Goal: Task Accomplishment & Management: Use online tool/utility

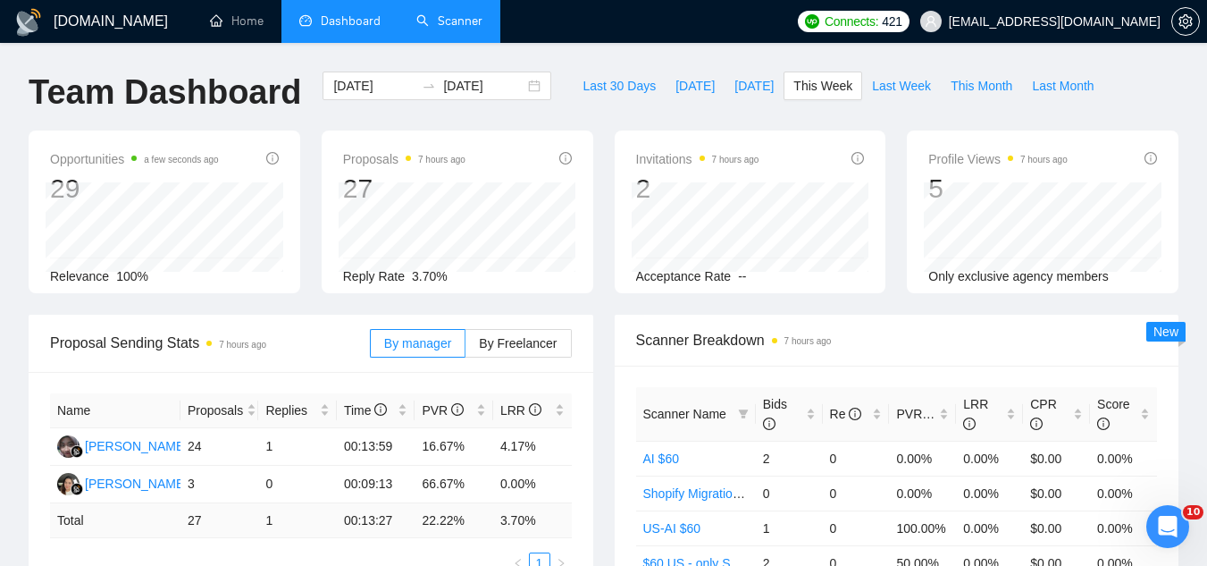
click at [454, 27] on link "Scanner" at bounding box center [449, 20] width 66 height 15
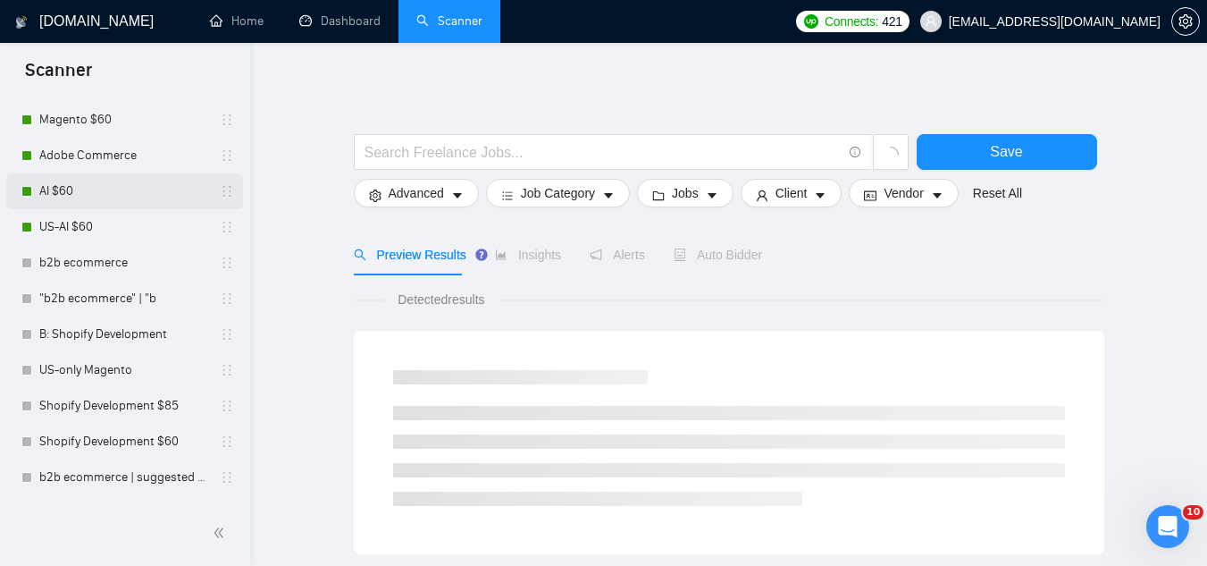
scroll to position [536, 0]
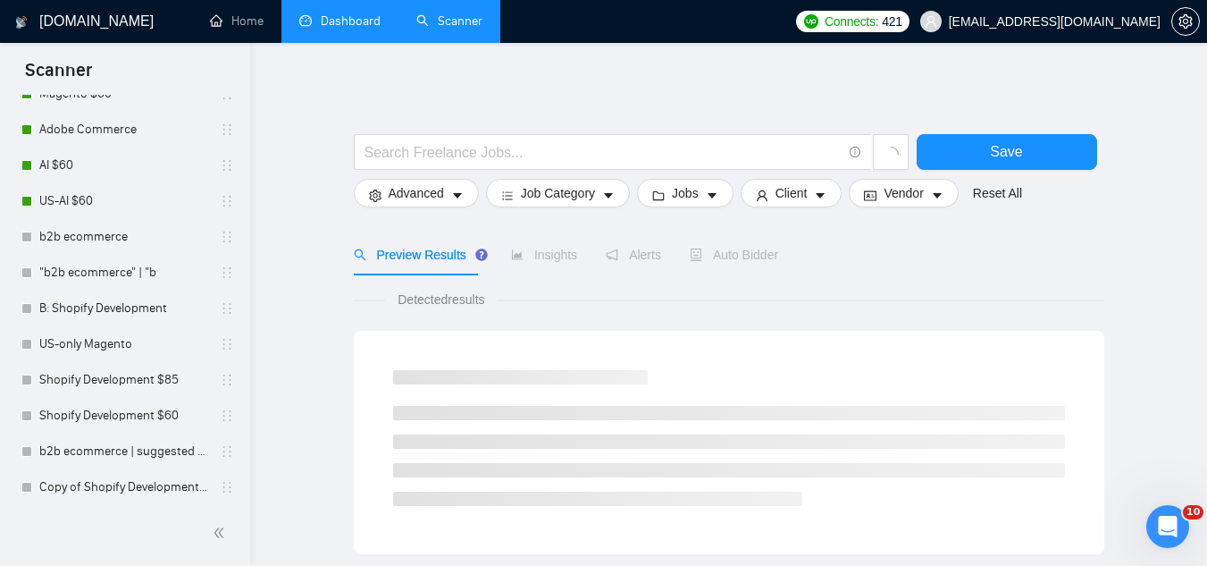
click at [361, 29] on link "Dashboard" at bounding box center [339, 20] width 81 height 15
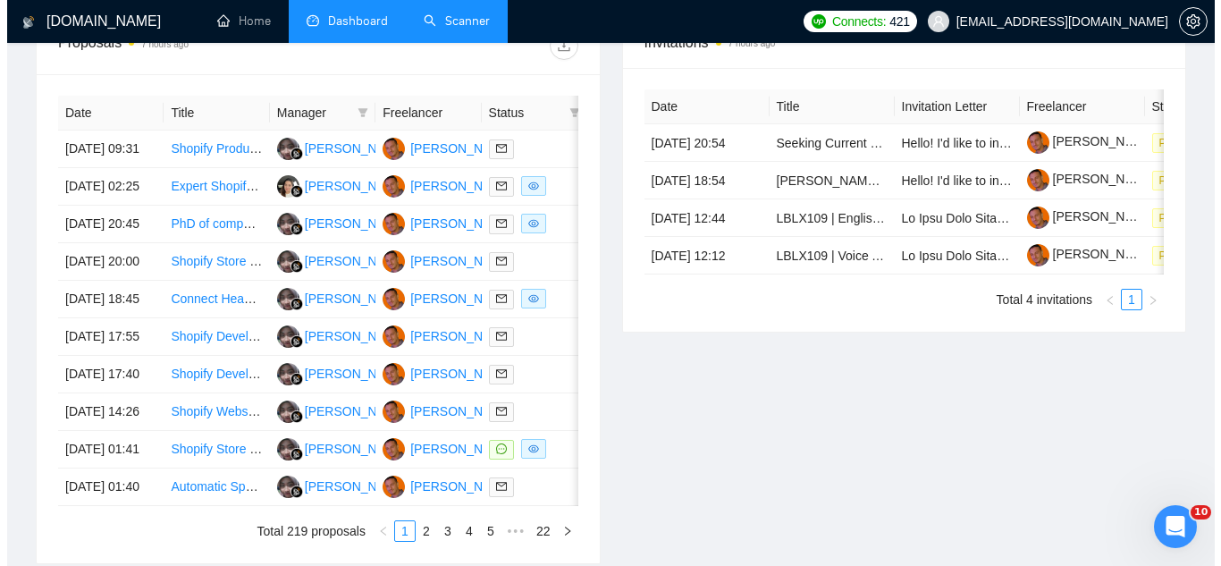
scroll to position [715, 0]
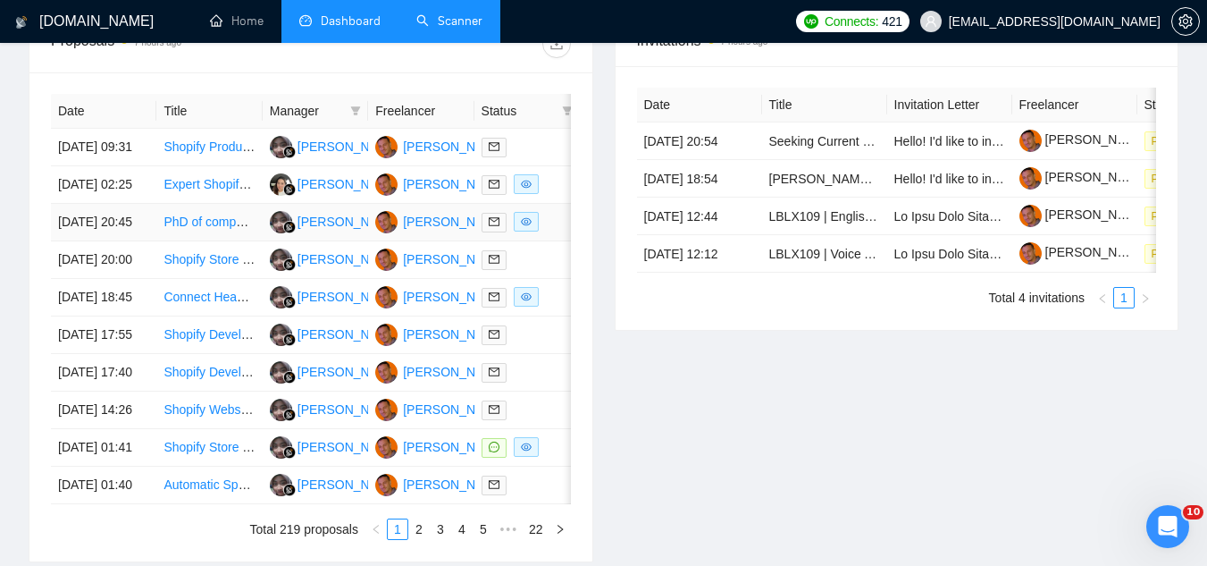
click at [213, 241] on td "PhD of computer science wanted for new technology editorial boards" at bounding box center [208, 223] width 105 height 38
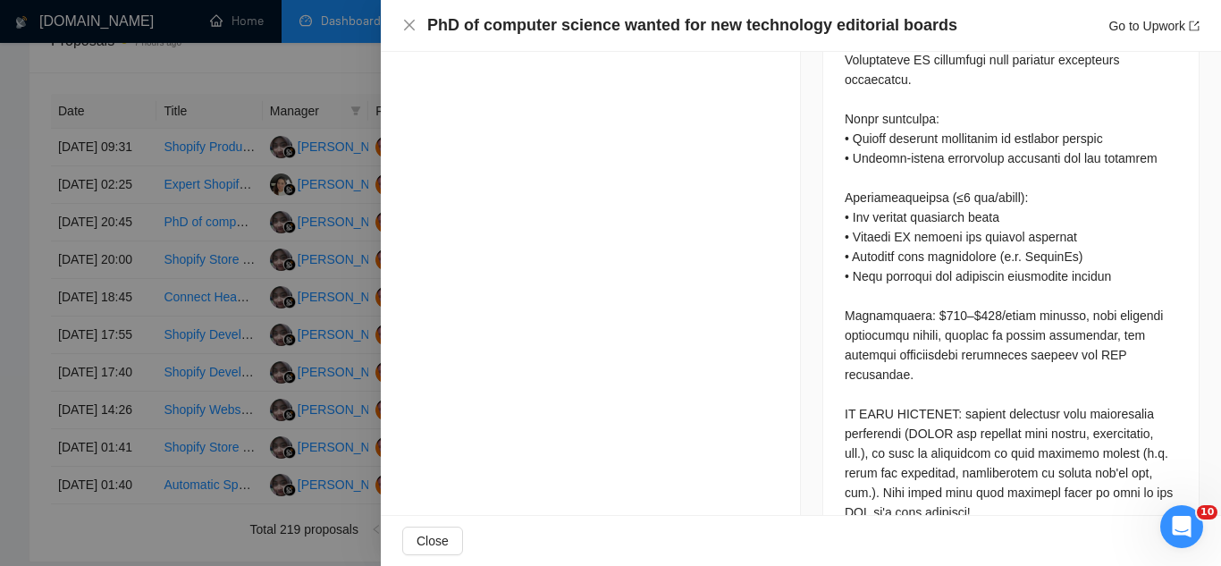
scroll to position [890, 0]
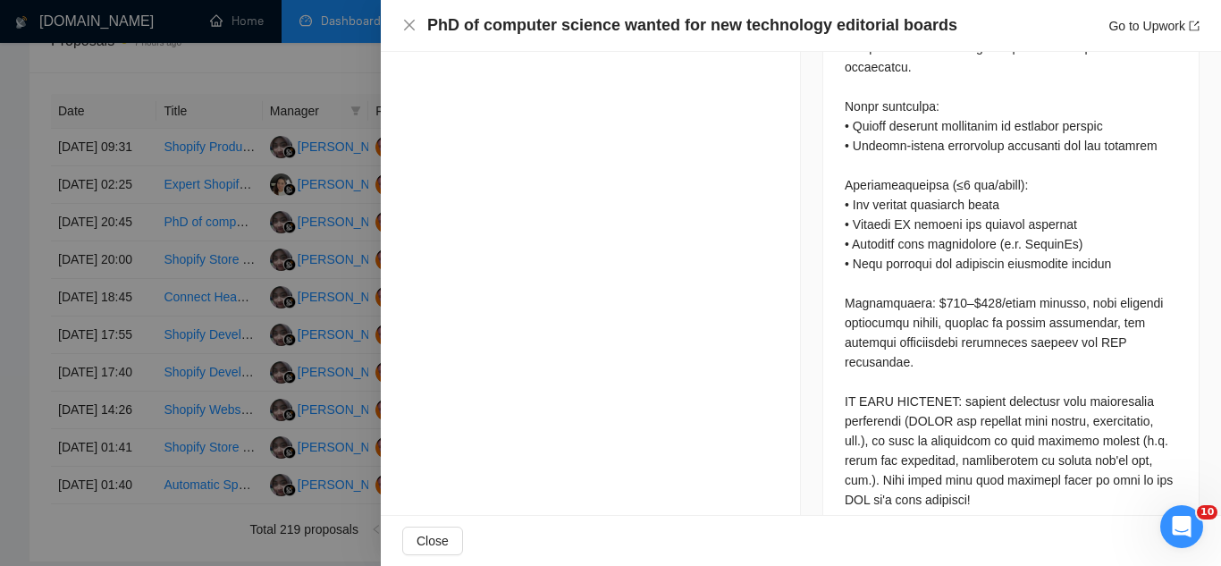
click at [267, 76] on div at bounding box center [610, 283] width 1221 height 566
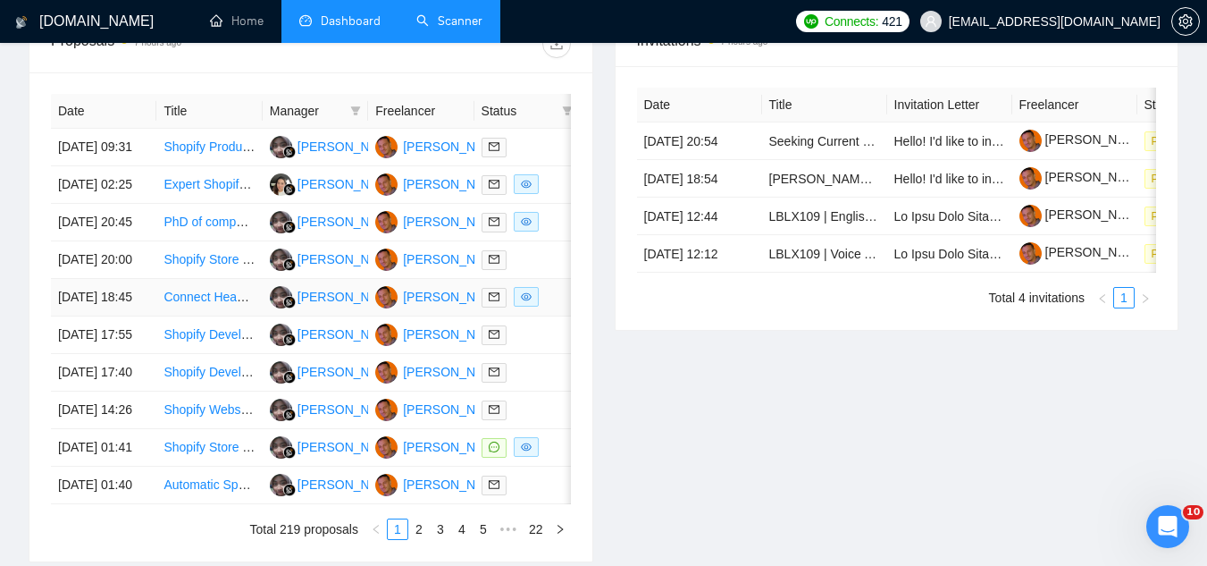
click at [204, 316] on td "Connect Headless Shopify Storefront to Vercel Website" at bounding box center [208, 298] width 105 height 38
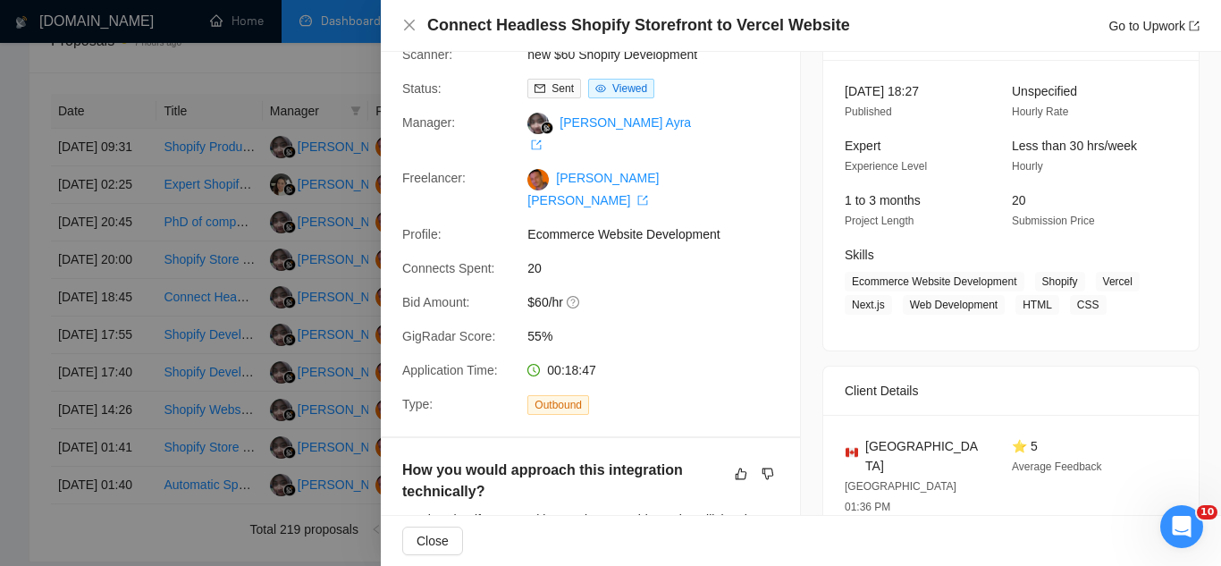
scroll to position [0, 0]
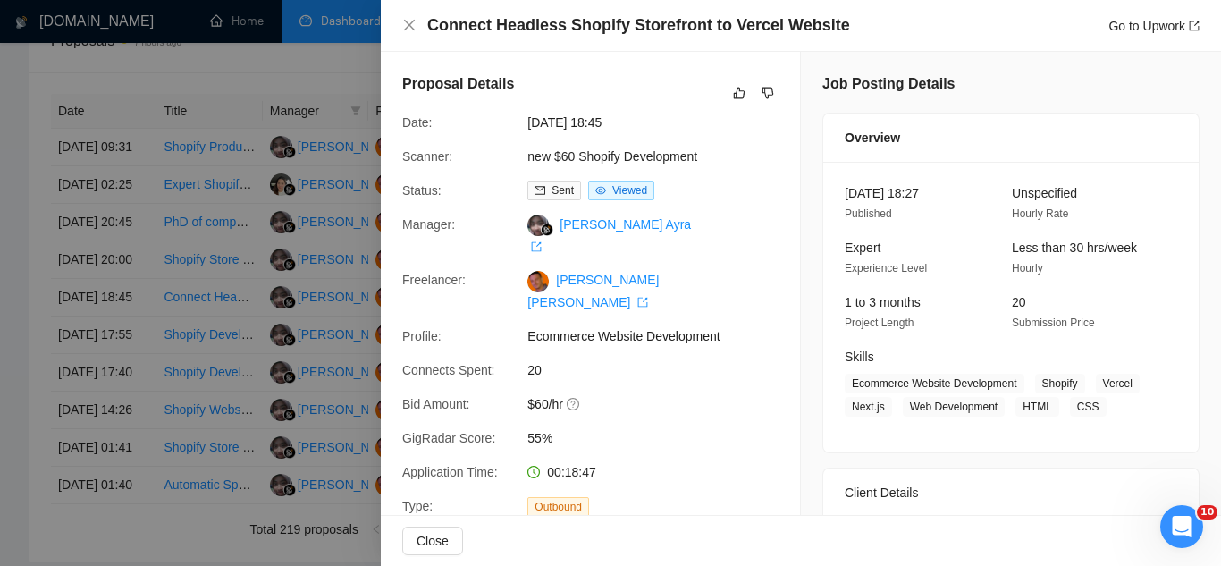
click at [208, 91] on div at bounding box center [610, 283] width 1221 height 566
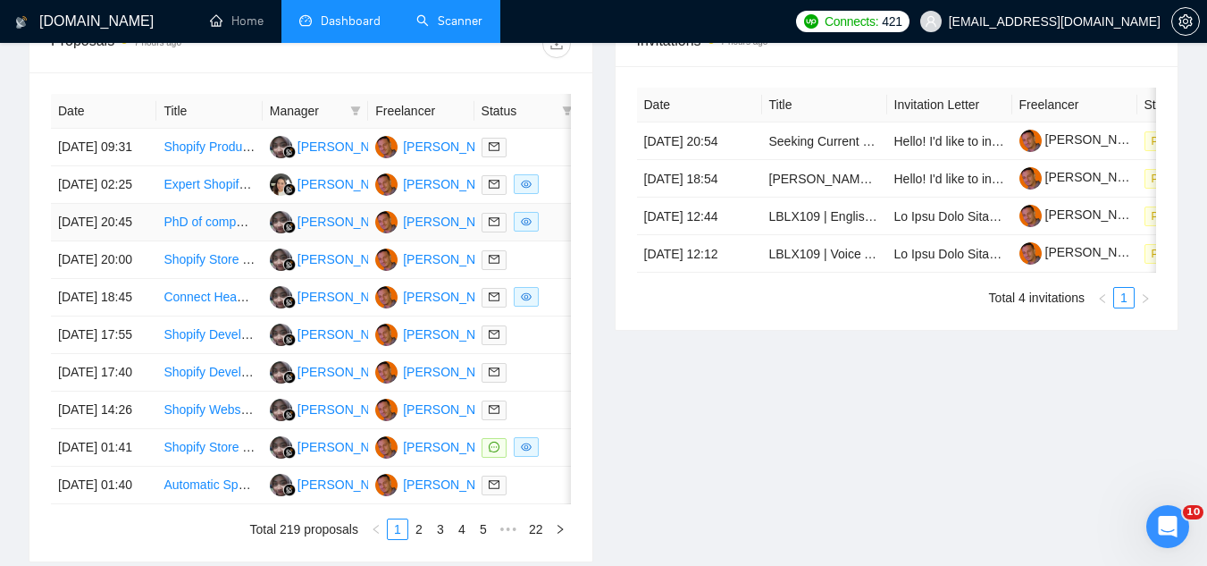
click at [194, 241] on td "PhD of computer science wanted for new technology editorial boards" at bounding box center [208, 223] width 105 height 38
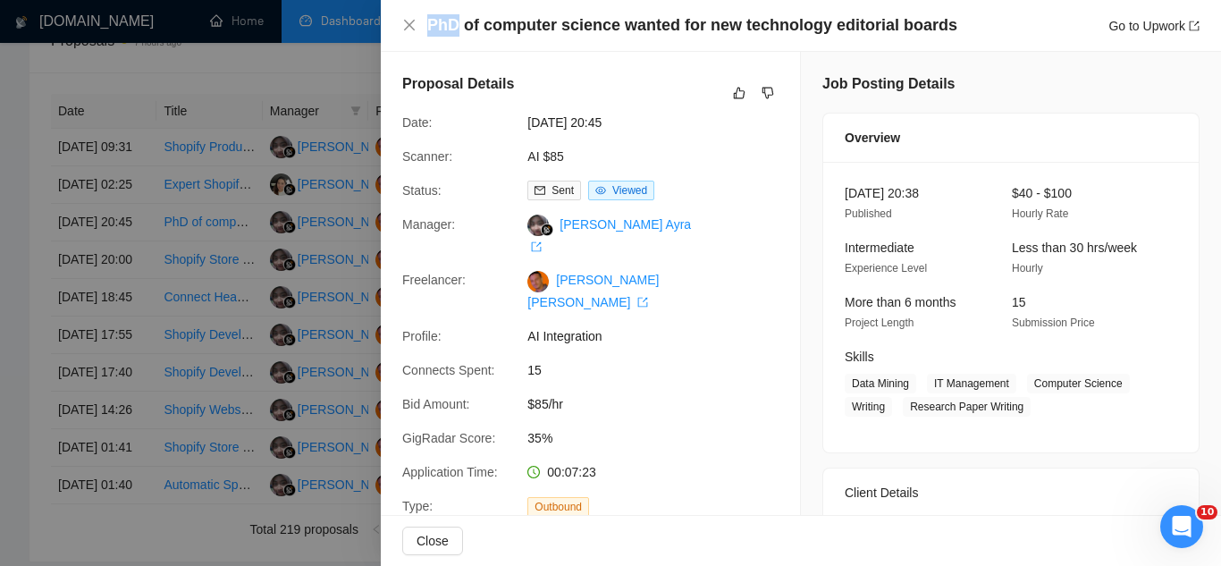
drag, startPoint x: 424, startPoint y: 31, endPoint x: 459, endPoint y: 32, distance: 34.9
click at [459, 32] on div "PhD of computer science wanted for new technology editorial boards Go to Upwork" at bounding box center [800, 25] width 797 height 22
copy h4 "PhD"
click at [557, 164] on link "AI $85" at bounding box center [545, 156] width 36 height 14
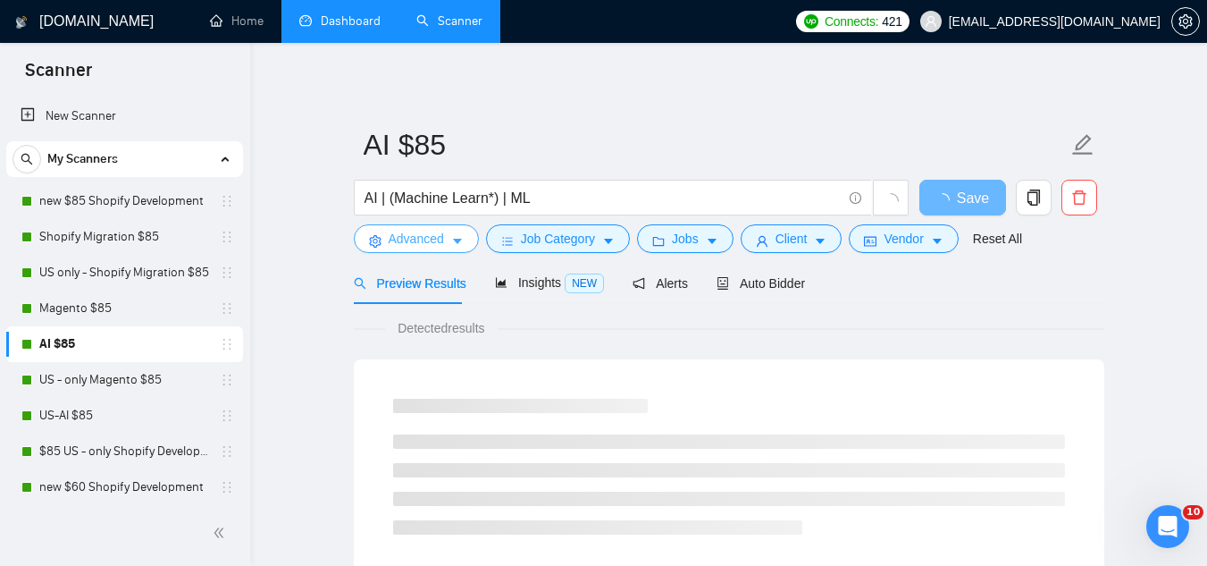
click at [413, 235] on span "Advanced" at bounding box center [416, 239] width 55 height 20
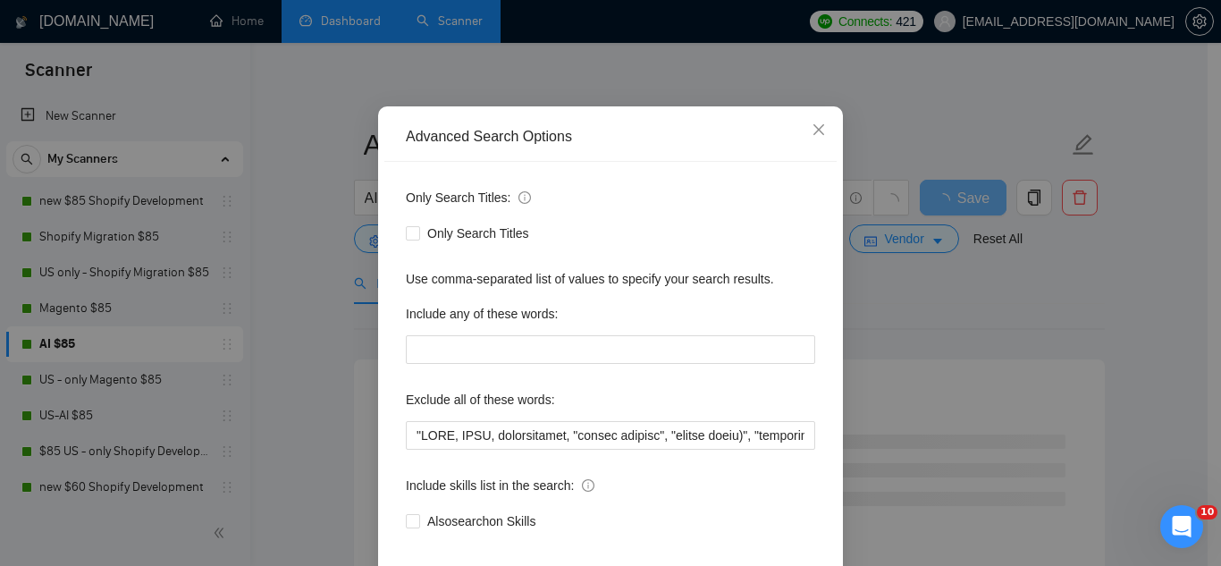
scroll to position [178, 0]
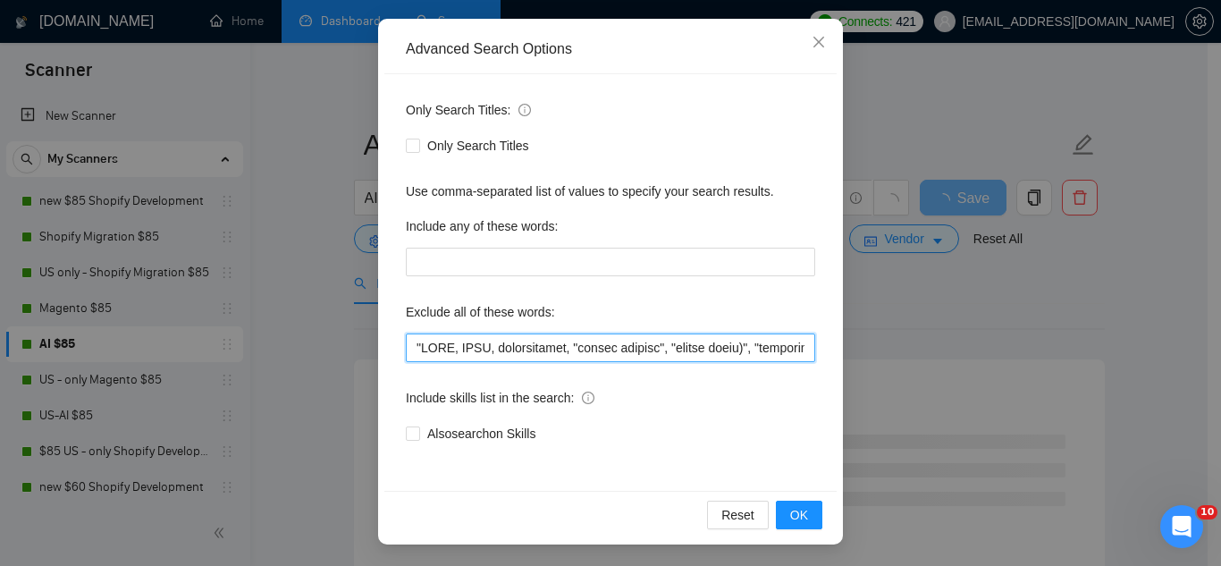
click at [406, 348] on input "text" at bounding box center [610, 347] width 409 height 29
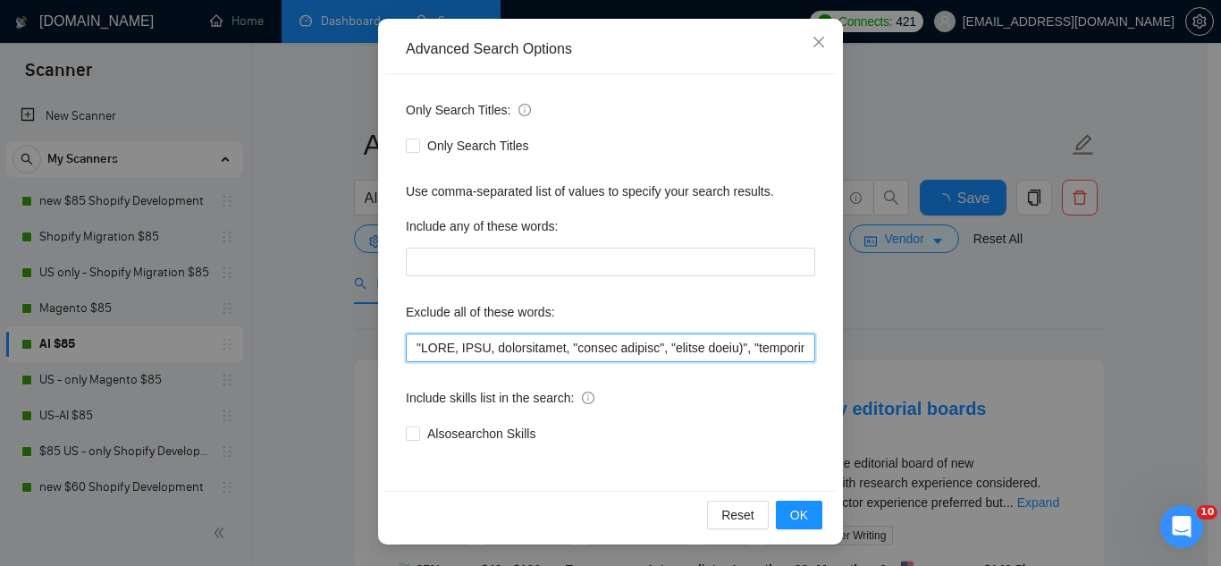
paste input "PhD"
type input "PhD, "NSAW, NSAW, consultation, "profit sharing", "profit split)", "consultant …"
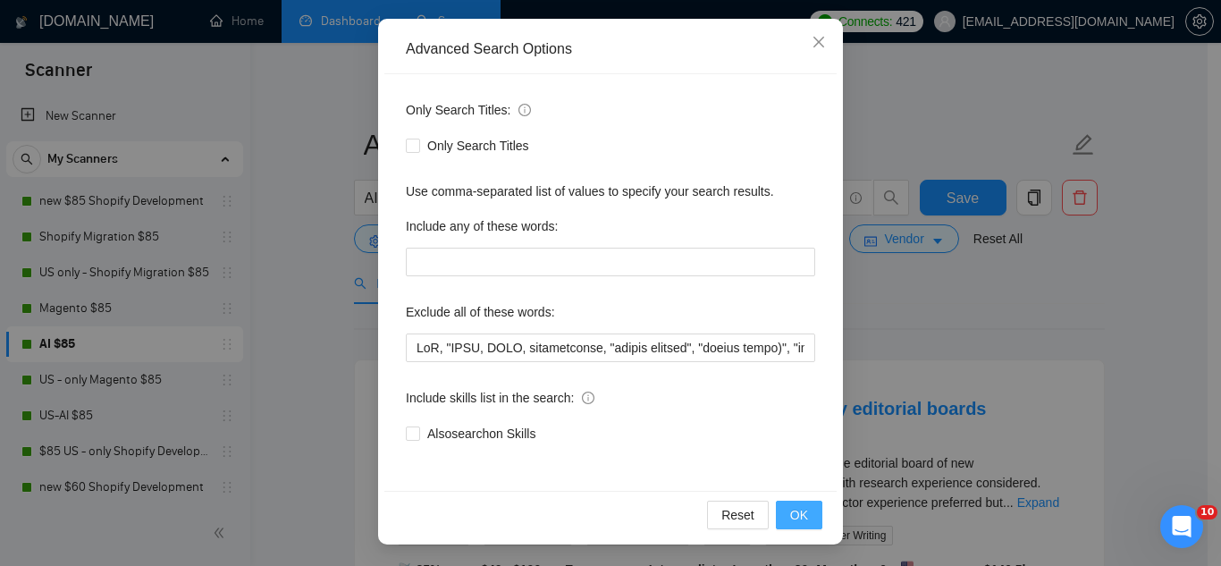
click at [795, 518] on span "OK" at bounding box center [799, 515] width 18 height 20
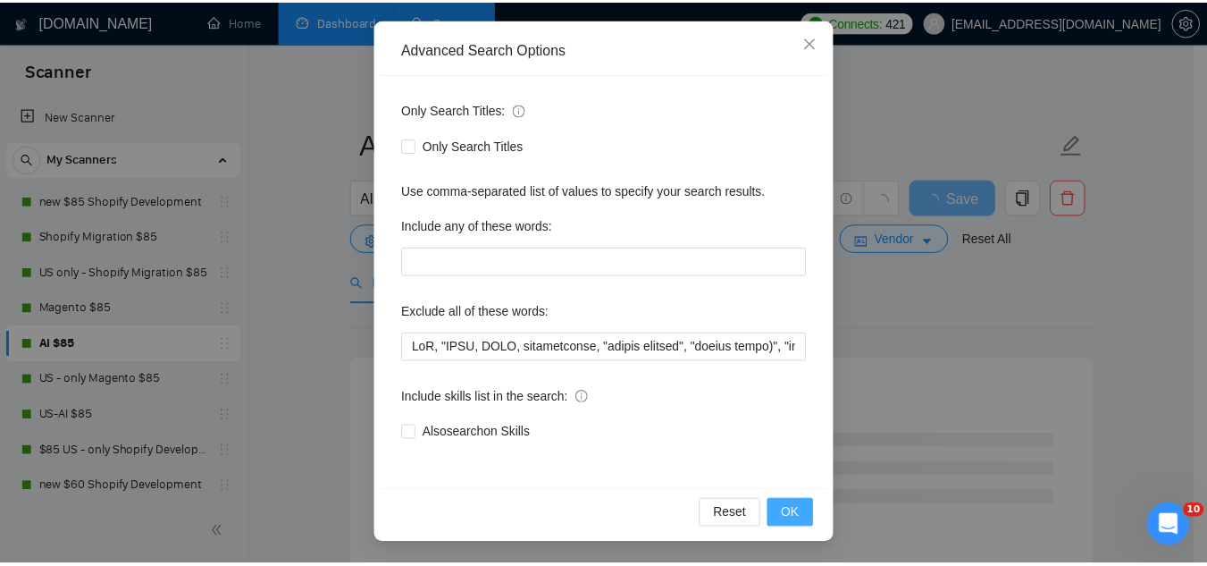
scroll to position [88, 0]
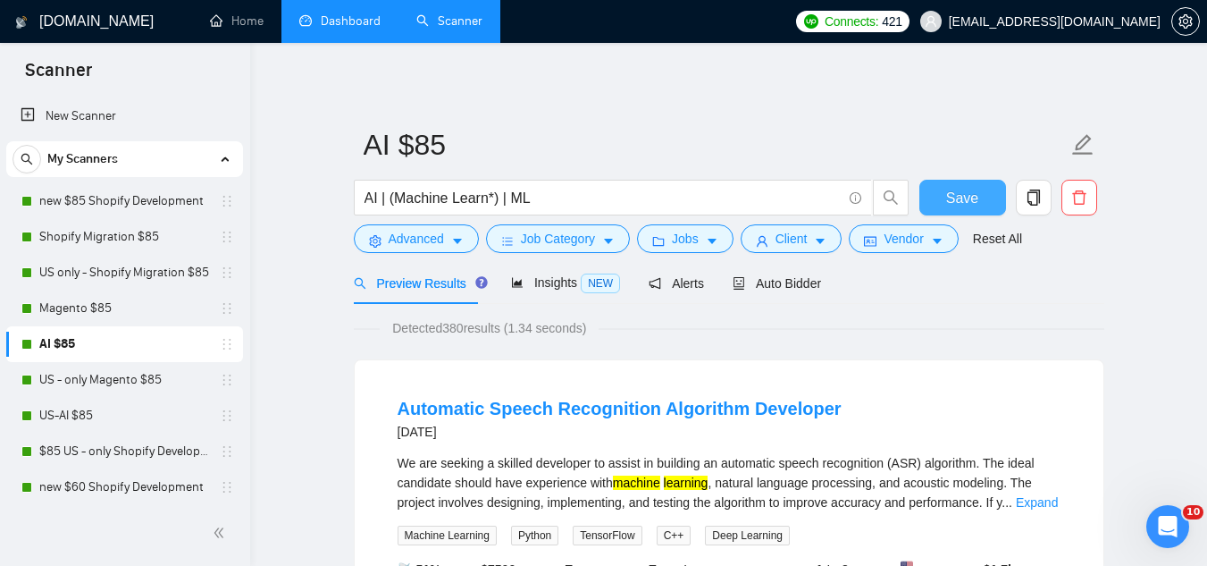
click at [945, 194] on button "Save" at bounding box center [962, 198] width 87 height 36
click at [363, 29] on link "Dashboard" at bounding box center [339, 20] width 81 height 15
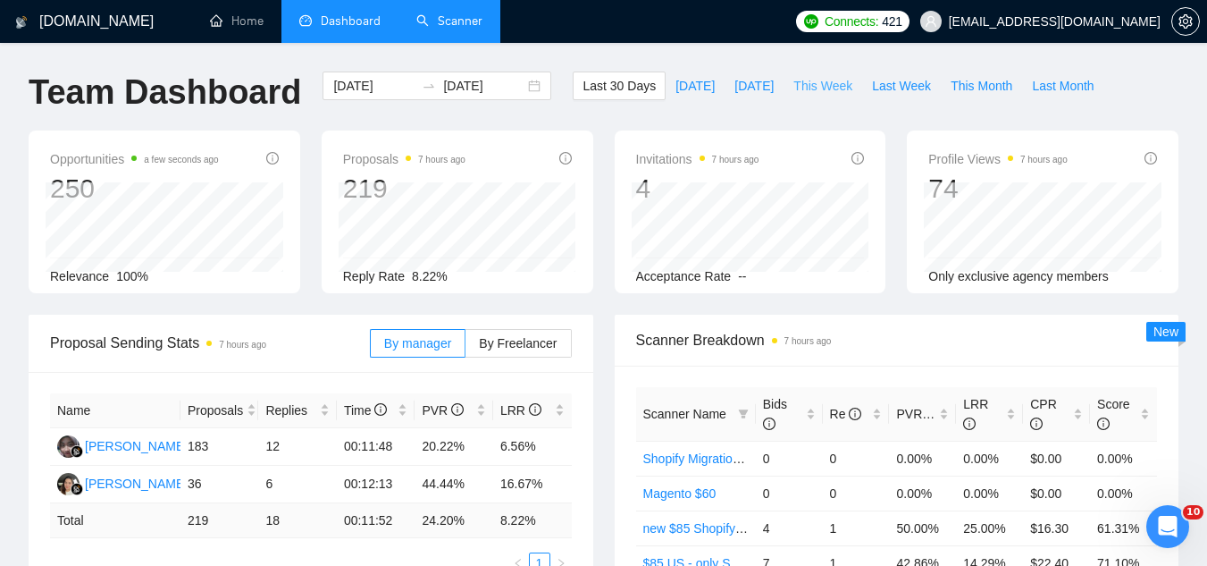
click at [793, 87] on span "This Week" at bounding box center [822, 86] width 59 height 20
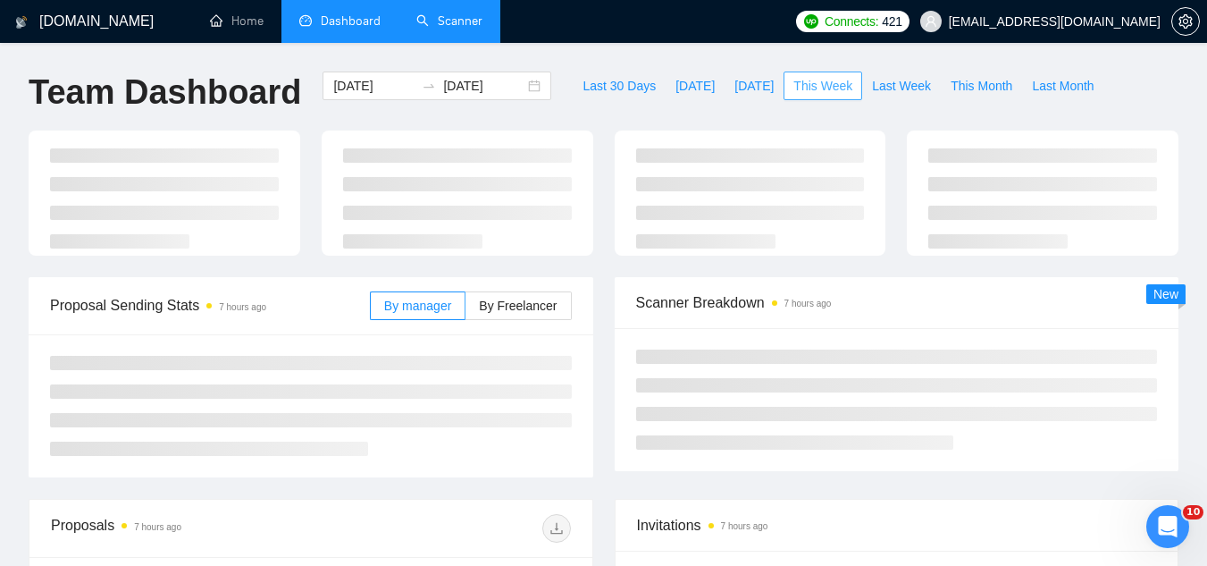
type input "[DATE]"
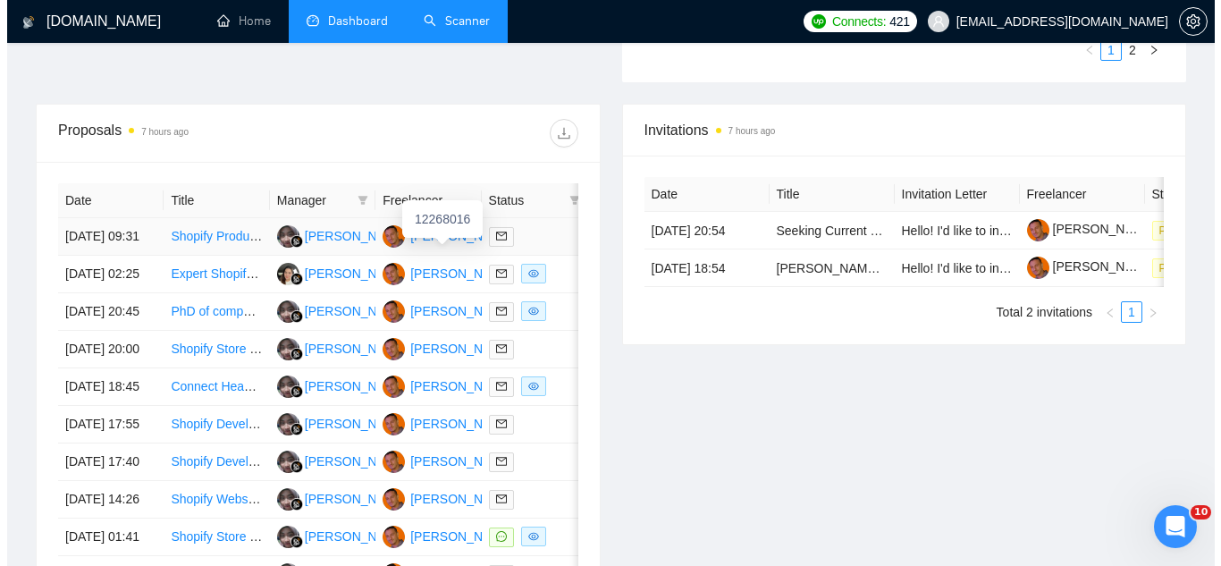
scroll to position [1053, 0]
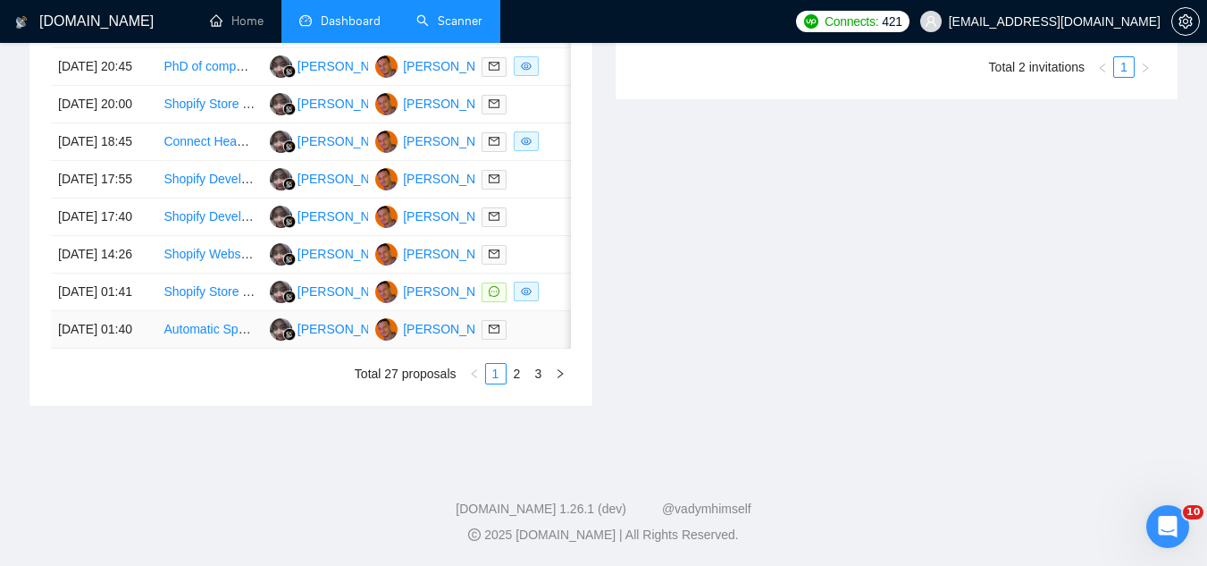
click at [222, 324] on td "Automatic Speech Recognition Algorithm Developer" at bounding box center [208, 330] width 105 height 38
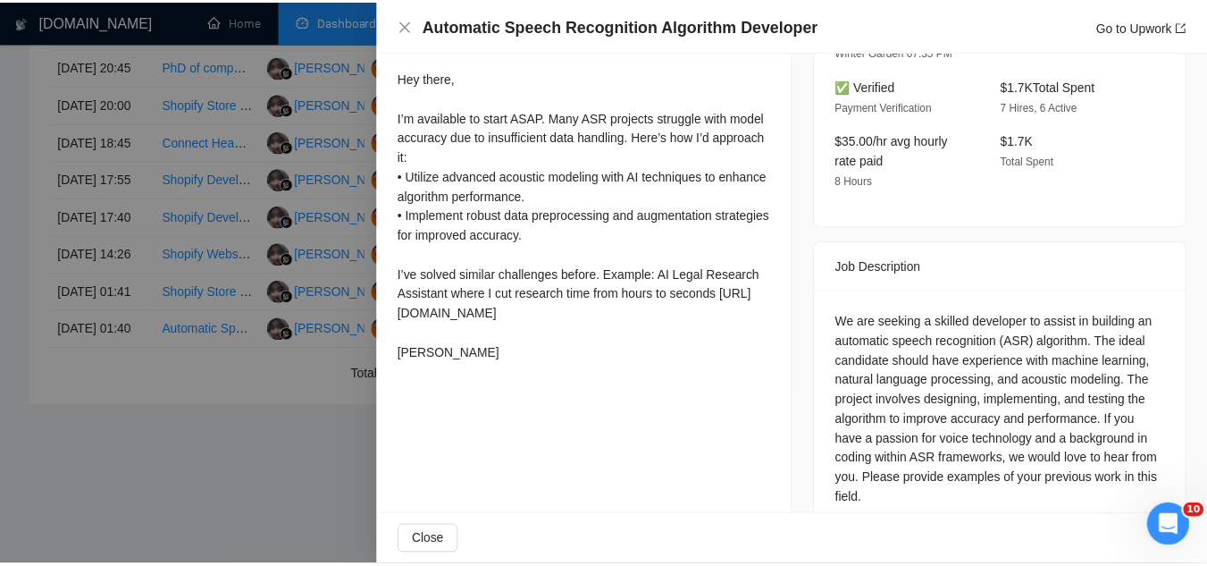
scroll to position [556, 0]
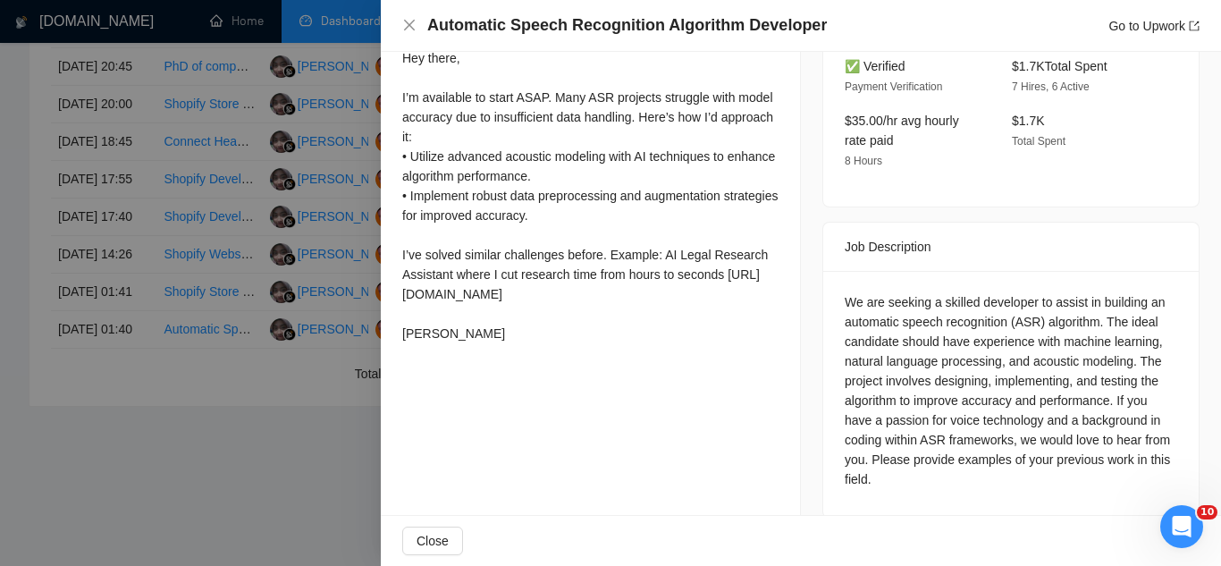
click at [220, 428] on div at bounding box center [610, 283] width 1221 height 566
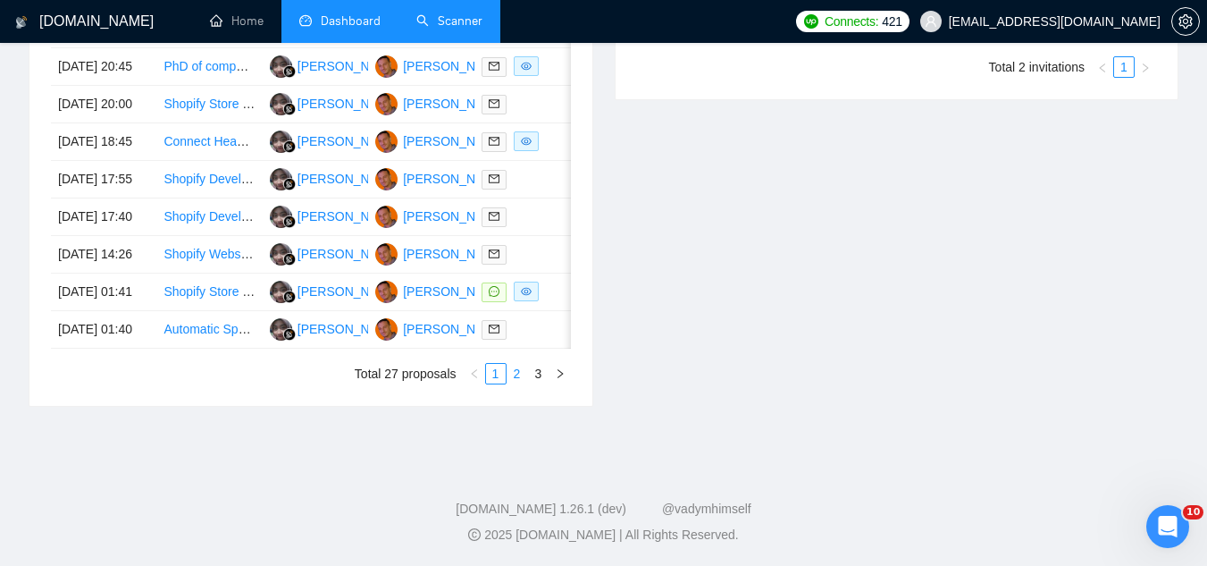
click at [524, 381] on link "2" at bounding box center [518, 374] width 20 height 20
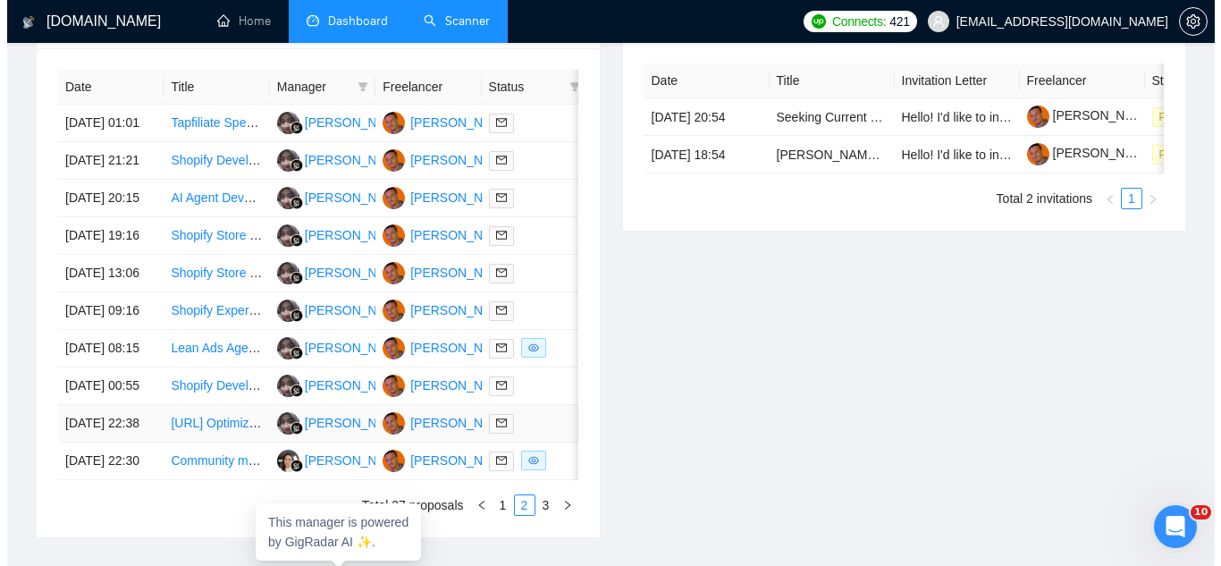
scroll to position [696, 0]
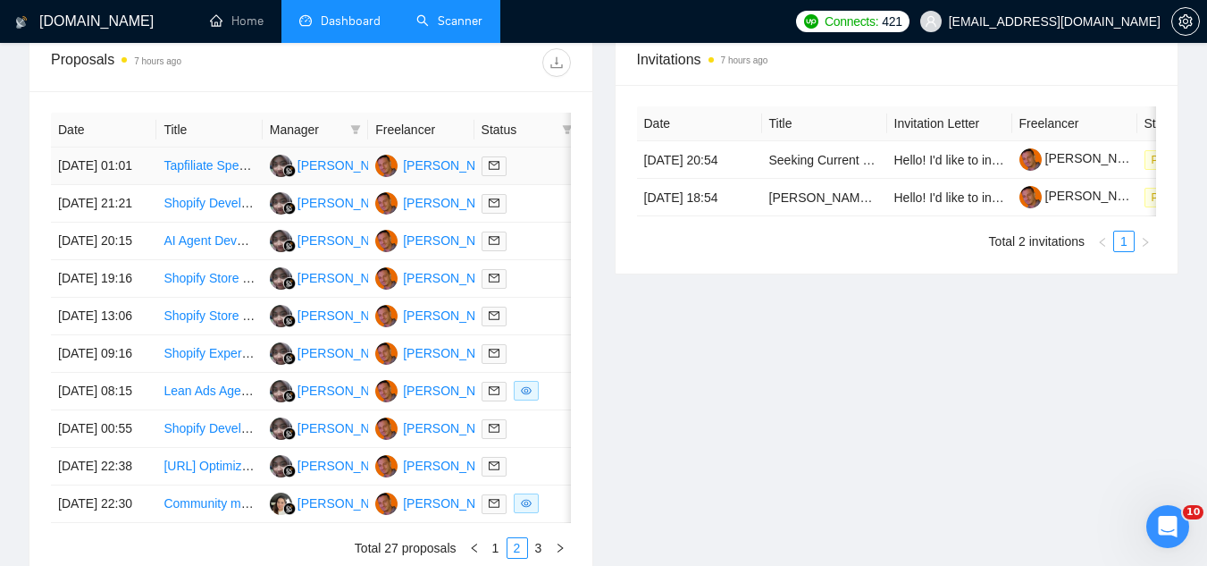
click at [223, 185] on td "Tapfiliate Specialist – Affiliate Program Setup & Management" at bounding box center [208, 166] width 105 height 38
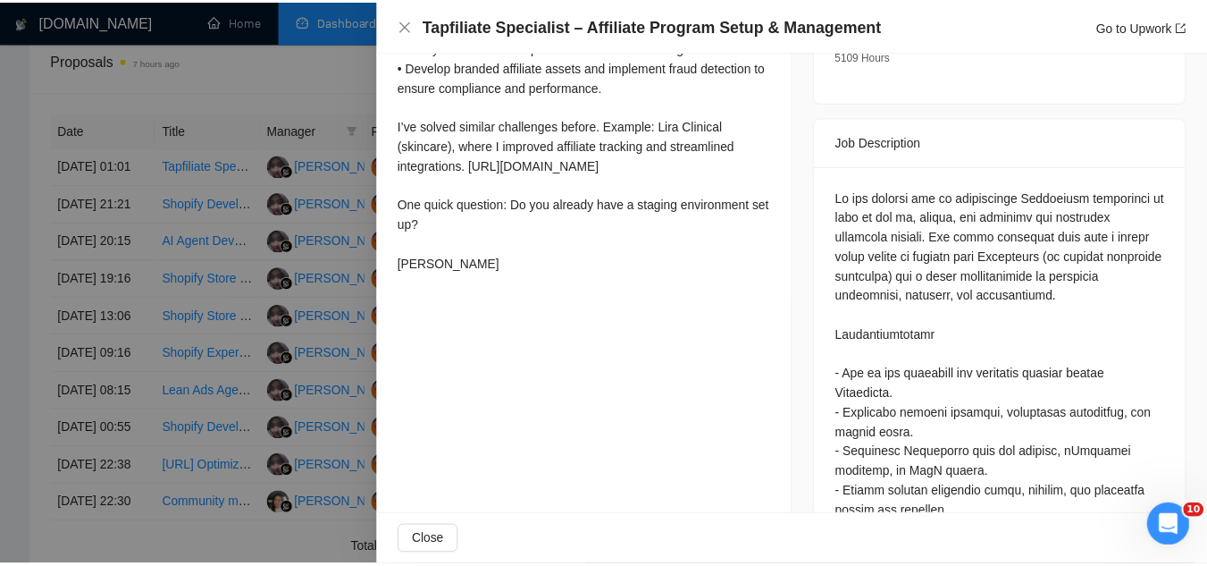
scroll to position [734, 0]
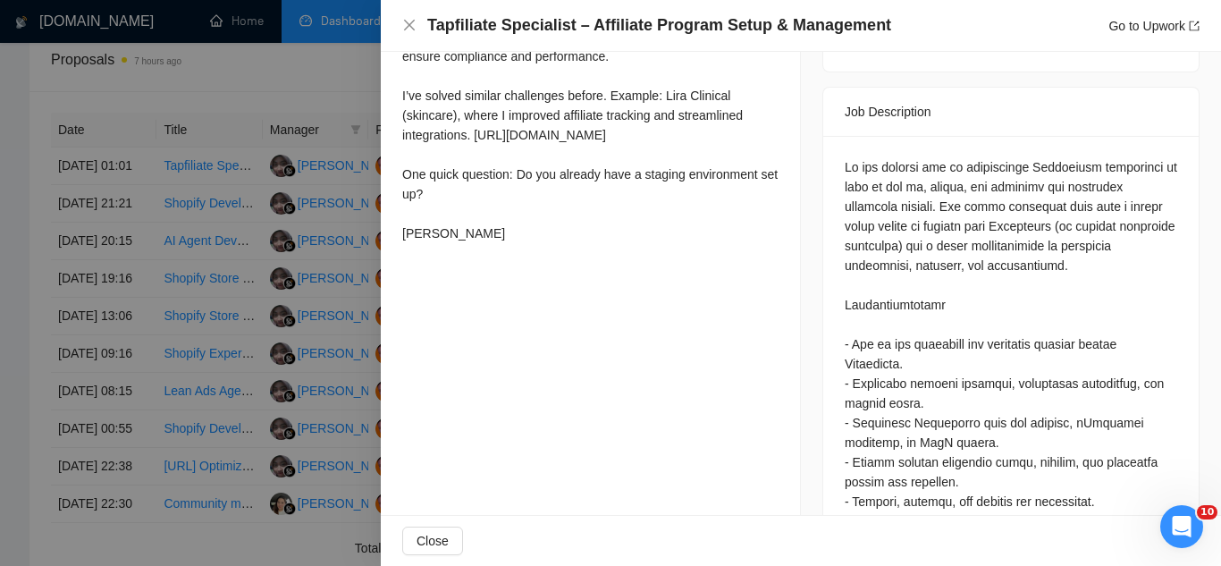
click at [265, 63] on div at bounding box center [610, 283] width 1221 height 566
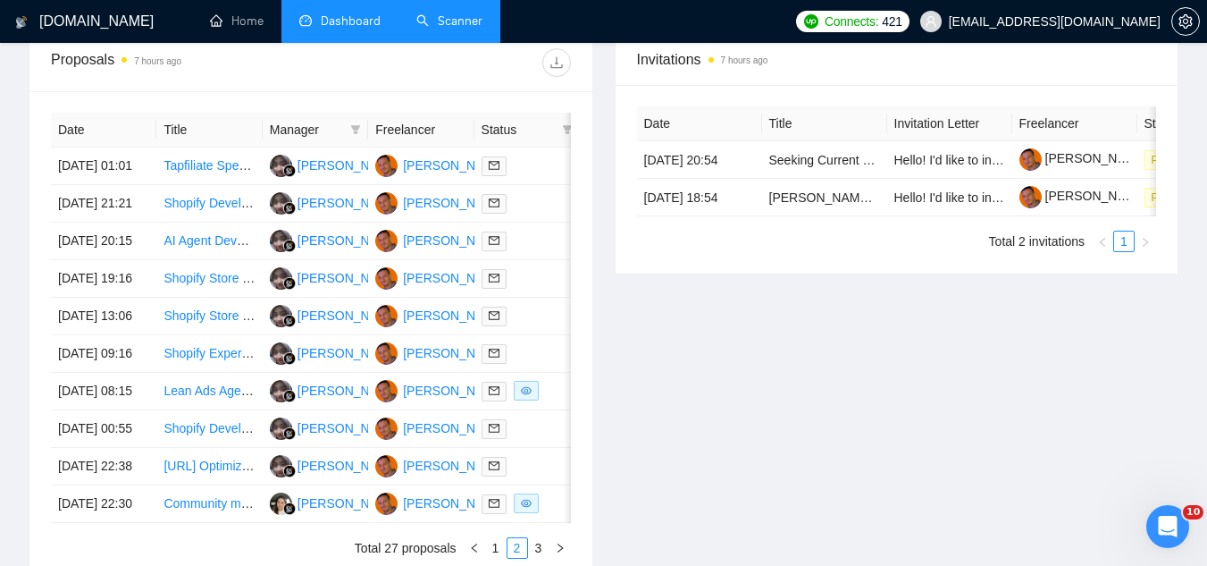
click at [1081, 33] on span "[EMAIL_ADDRESS][DOMAIN_NAME]" at bounding box center [1041, 21] width 262 height 57
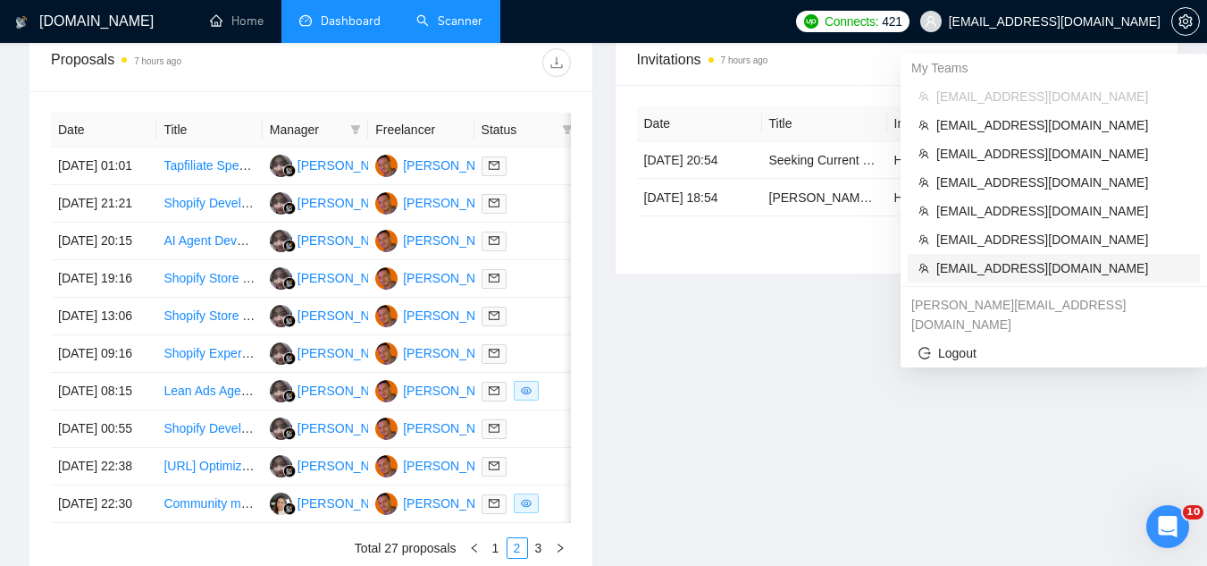
click at [1001, 268] on span "[EMAIL_ADDRESS][DOMAIN_NAME]" at bounding box center [1062, 268] width 253 height 20
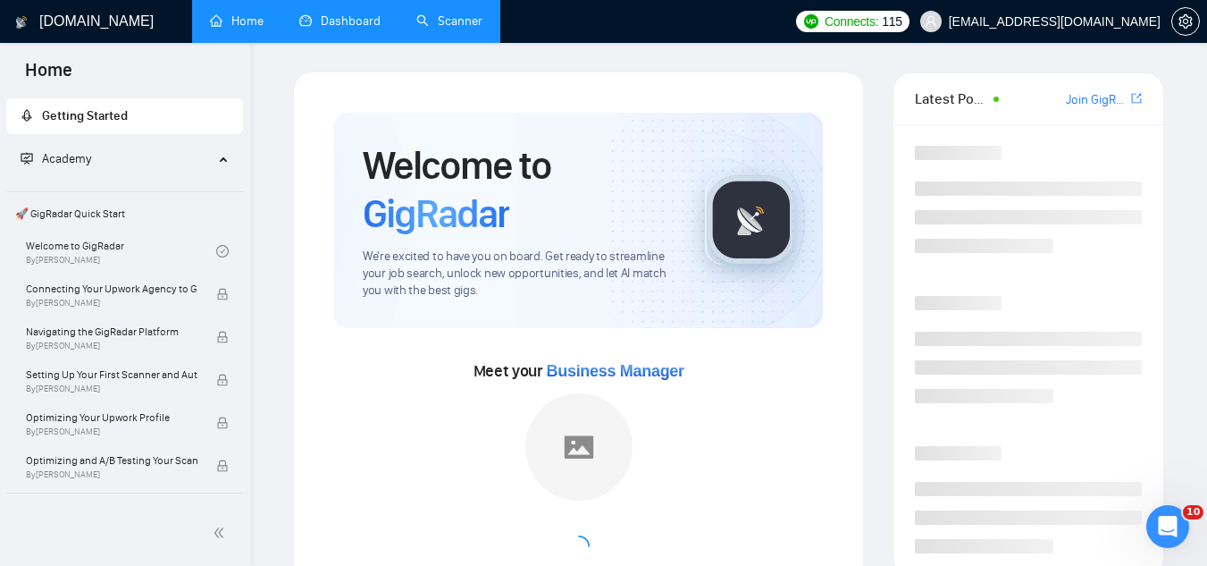
click at [323, 13] on link "Dashboard" at bounding box center [339, 20] width 81 height 15
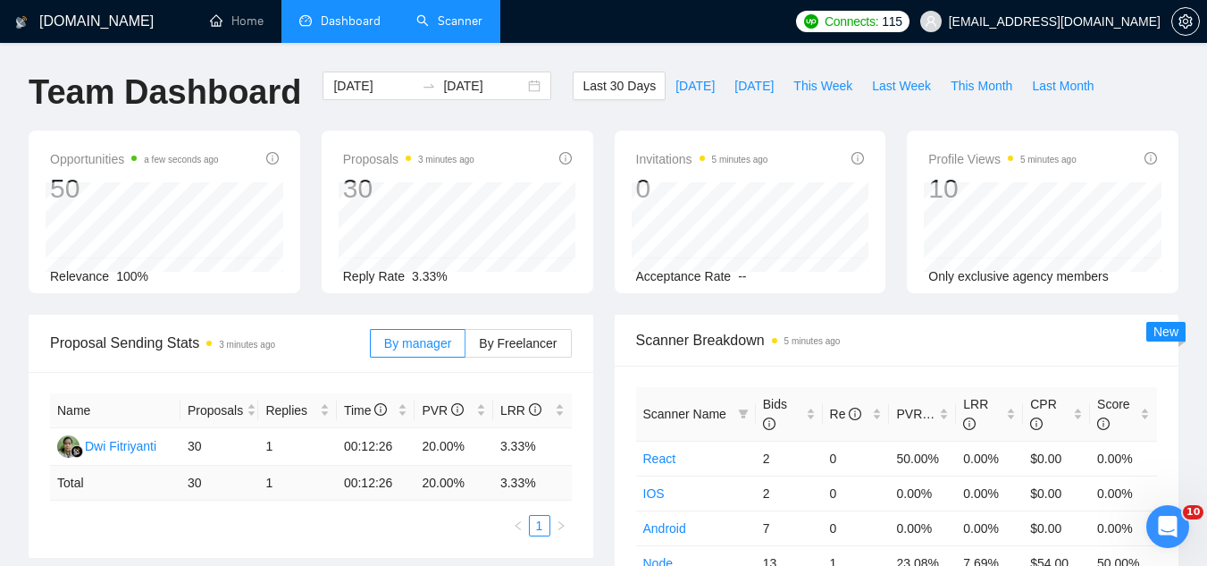
click at [456, 28] on link "Scanner" at bounding box center [449, 20] width 66 height 15
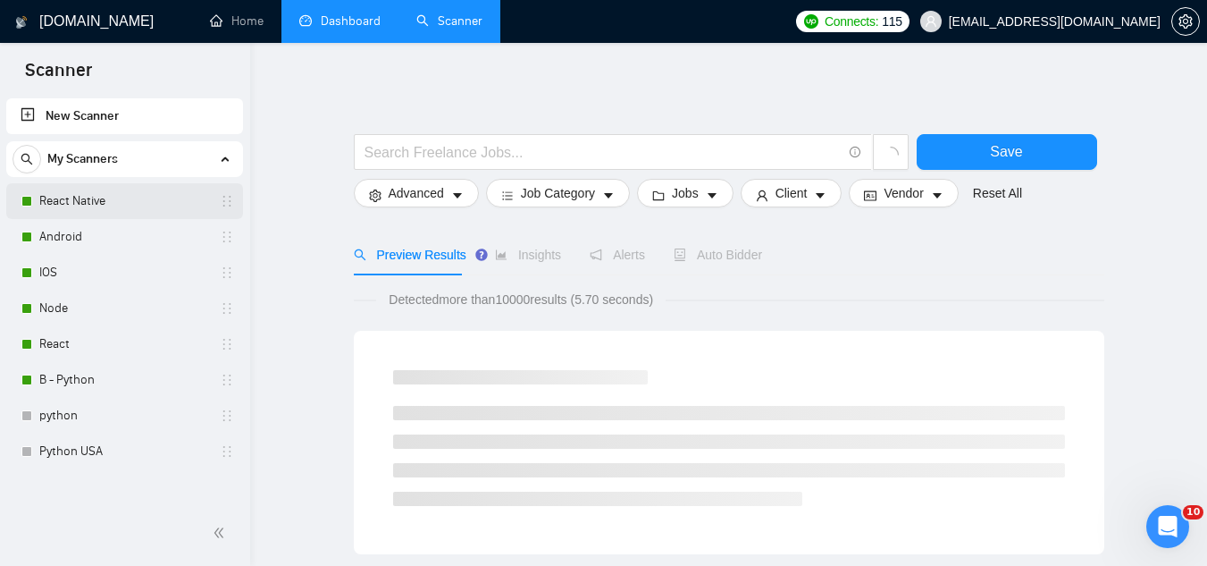
click at [141, 206] on link "React Native" at bounding box center [124, 201] width 170 height 36
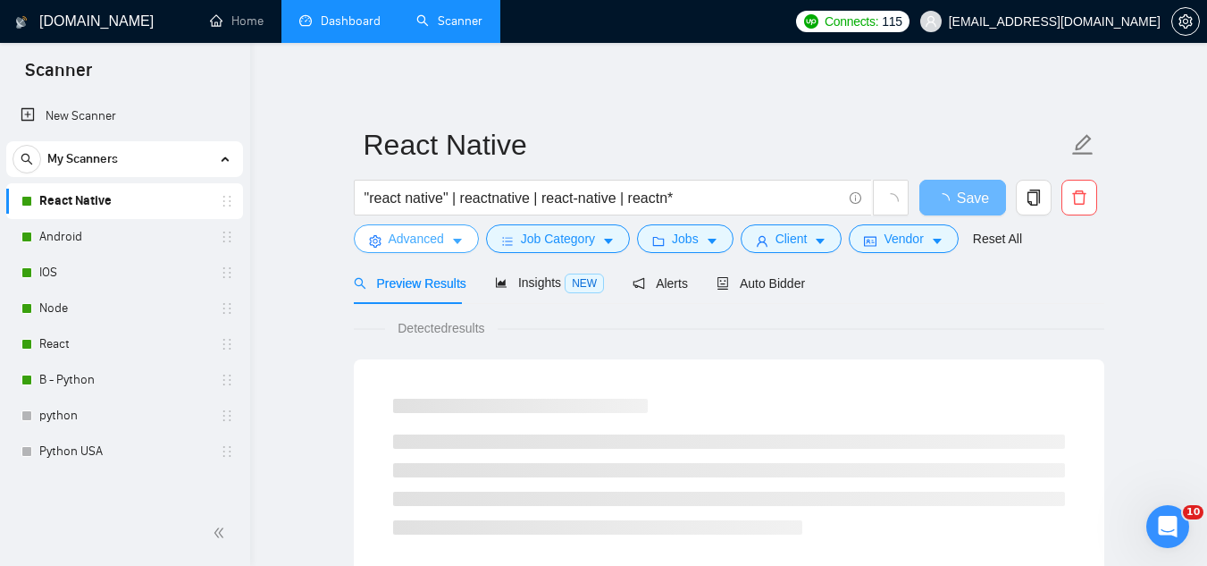
click at [412, 249] on button "Advanced" at bounding box center [416, 238] width 125 height 29
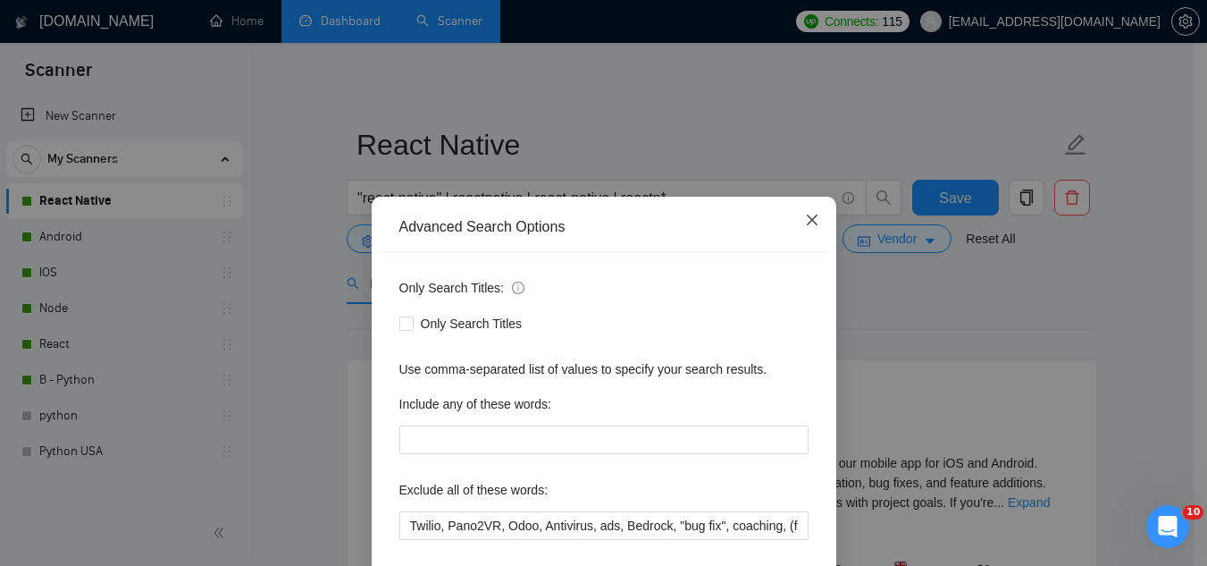
click at [806, 223] on icon "close" at bounding box center [812, 220] width 14 height 14
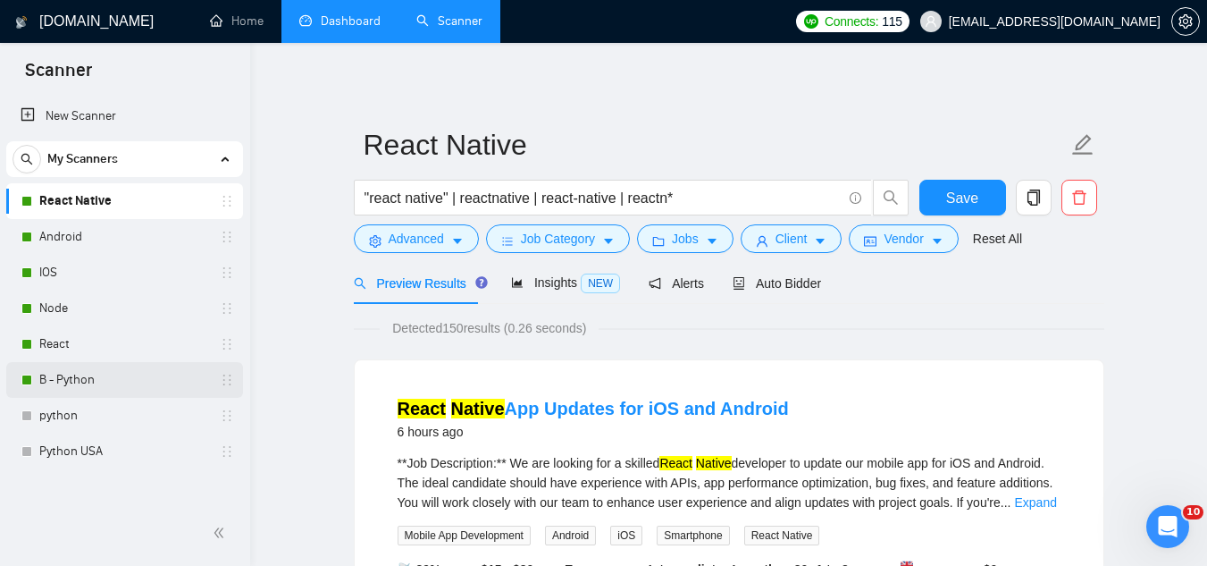
click at [159, 390] on link "B - Python" at bounding box center [124, 380] width 170 height 36
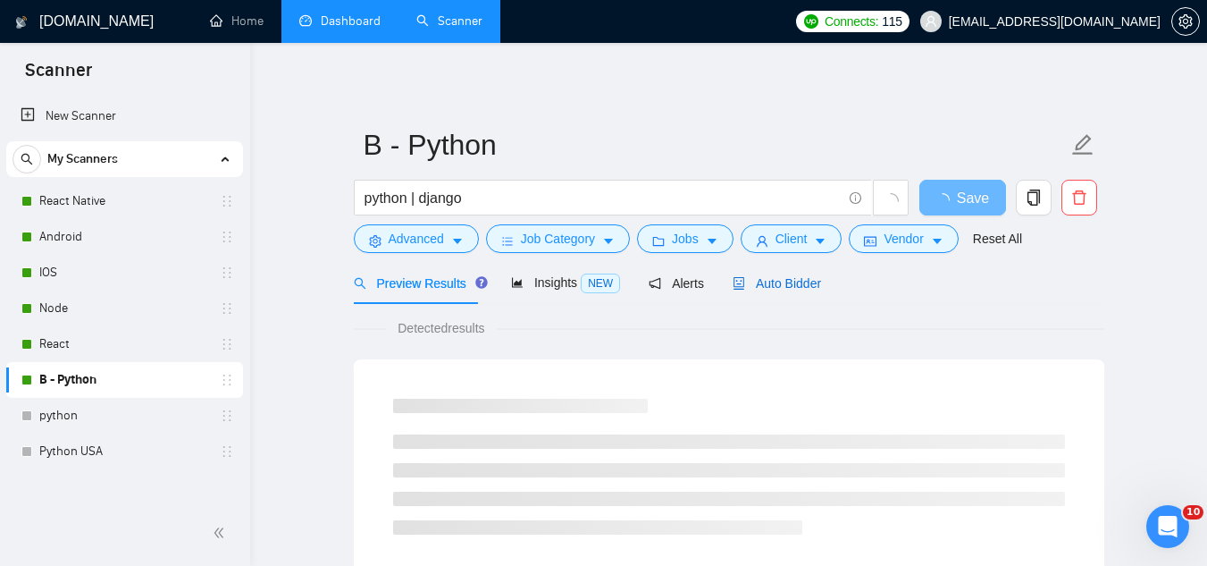
click at [762, 285] on span "Auto Bidder" at bounding box center [777, 283] width 88 height 14
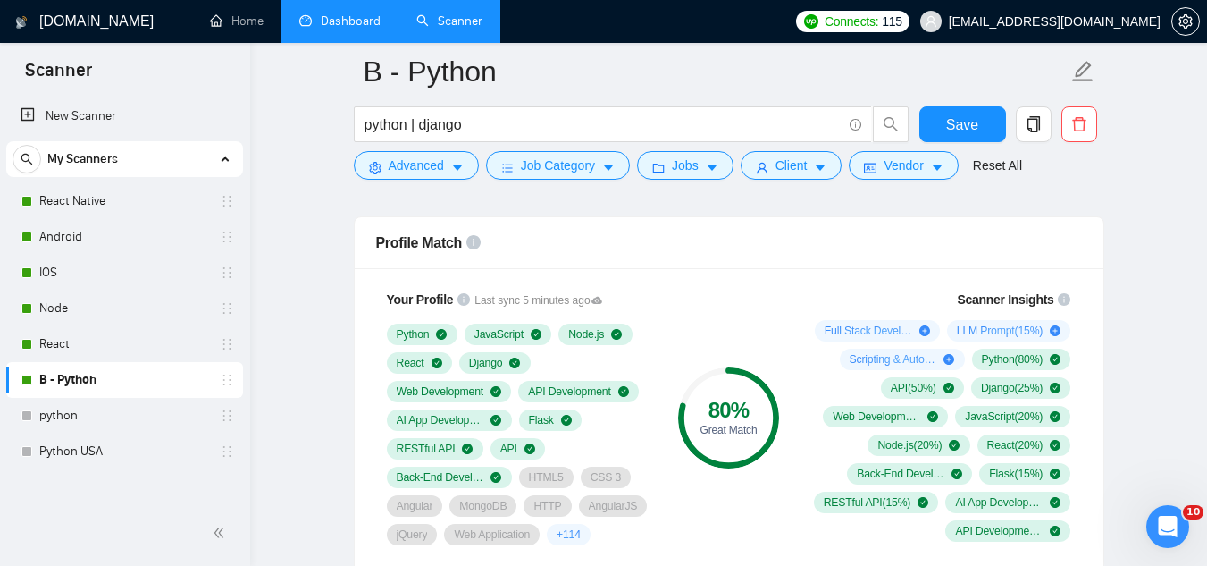
scroll to position [1251, 0]
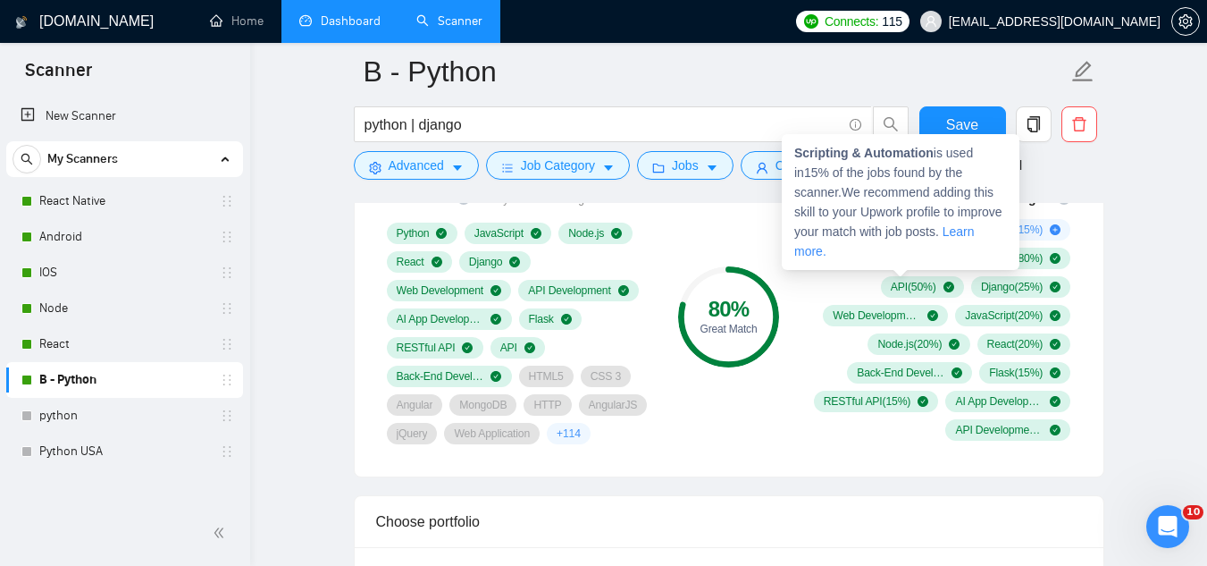
click at [829, 156] on strong "Scripting & Automation" at bounding box center [863, 153] width 139 height 14
click at [829, 155] on strong "Scripting & Automation" at bounding box center [863, 153] width 139 height 14
click at [796, 152] on strong "Scripting & Automation" at bounding box center [863, 153] width 139 height 14
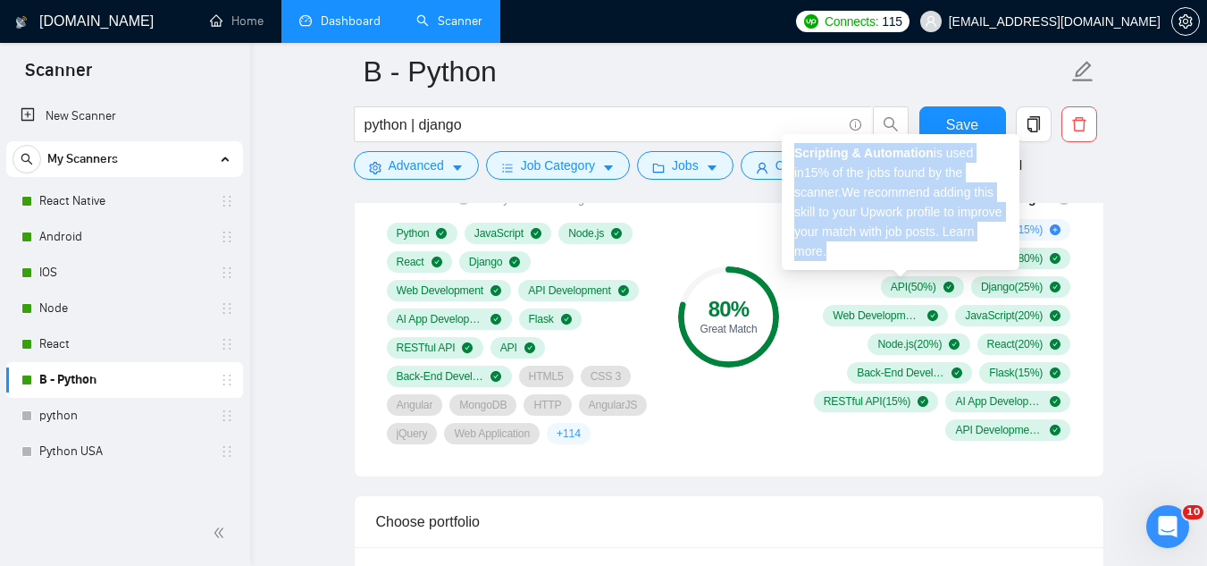
click at [796, 152] on strong "Scripting & Automation" at bounding box center [863, 153] width 139 height 14
click at [809, 152] on strong "Scripting & Automation" at bounding box center [863, 153] width 139 height 14
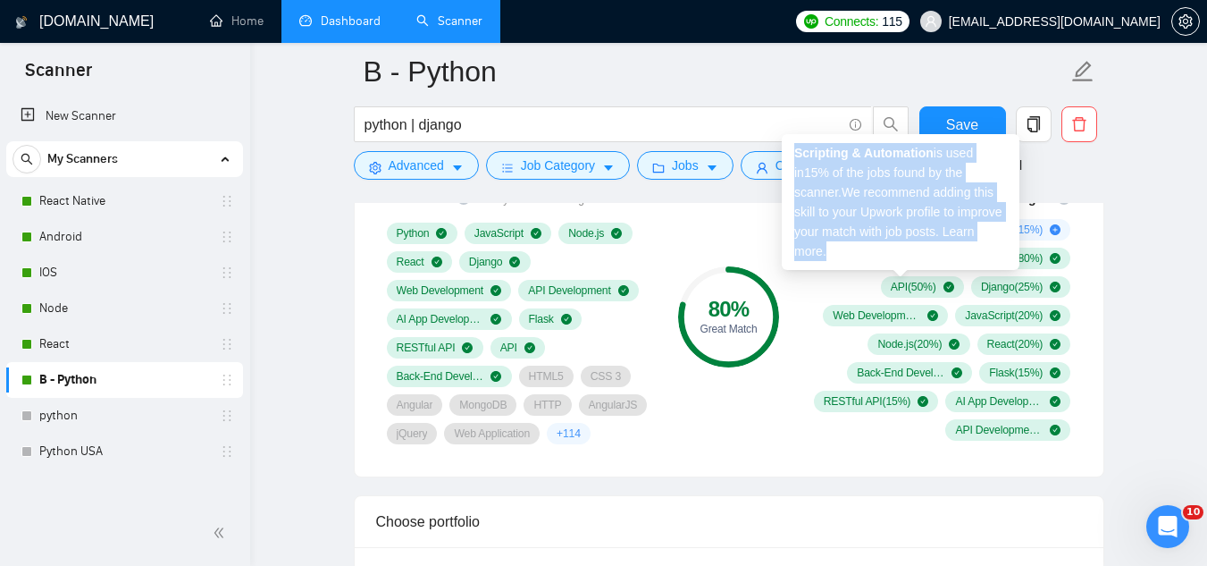
click at [936, 210] on span "Scripting & Automation is used in 15 % of the jobs found by the scanner. We rec…" at bounding box center [898, 202] width 208 height 113
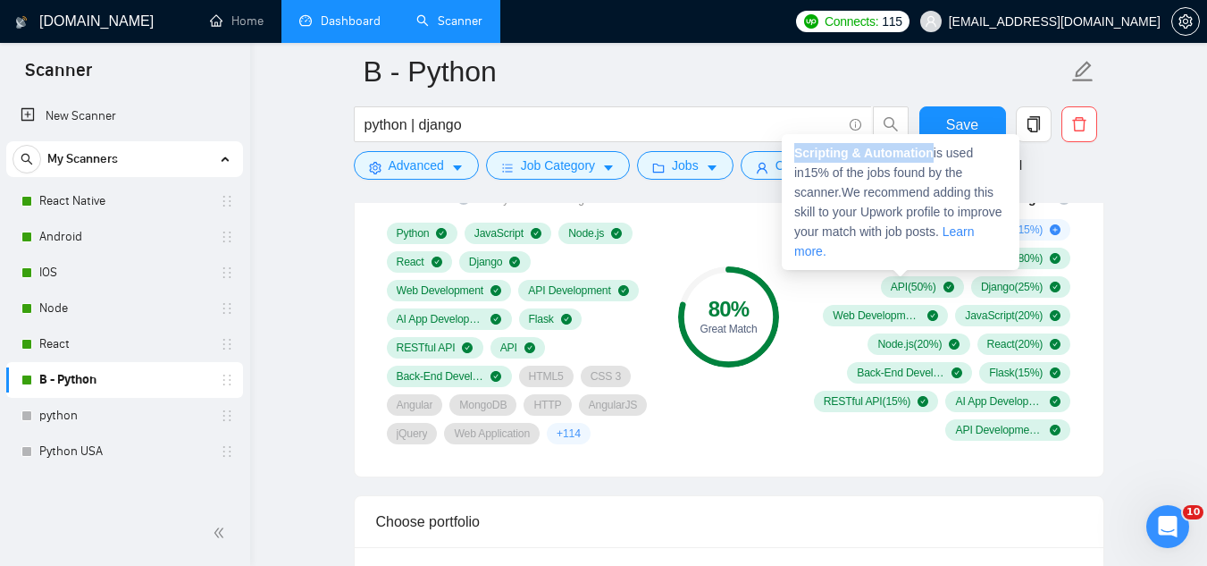
drag, startPoint x: 937, startPoint y: 155, endPoint x: 789, endPoint y: 154, distance: 148.3
click at [789, 154] on div "Scripting & Automation is used in 15 % of the jobs found by the scanner. We rec…" at bounding box center [901, 202] width 238 height 136
copy strong "Scripting & Automation"
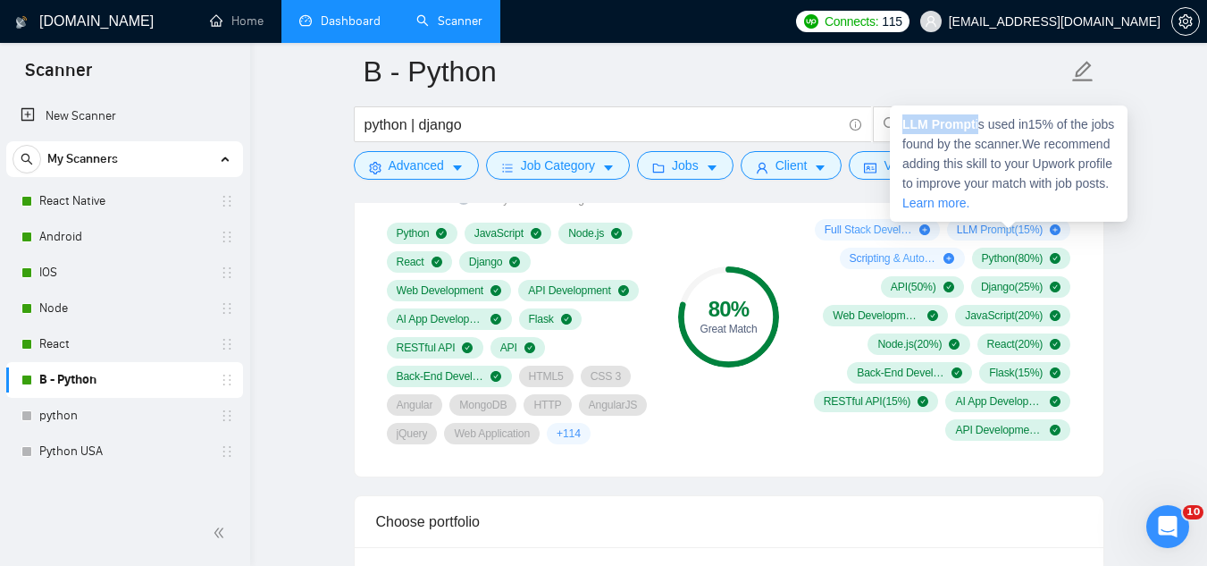
drag, startPoint x: 899, startPoint y: 121, endPoint x: 978, endPoint y: 124, distance: 79.6
click at [978, 124] on div "LLM Prompt is used in 15 % of the jobs found by the scanner. We recommend addin…" at bounding box center [1009, 163] width 238 height 116
copy span "LLM Prompt"
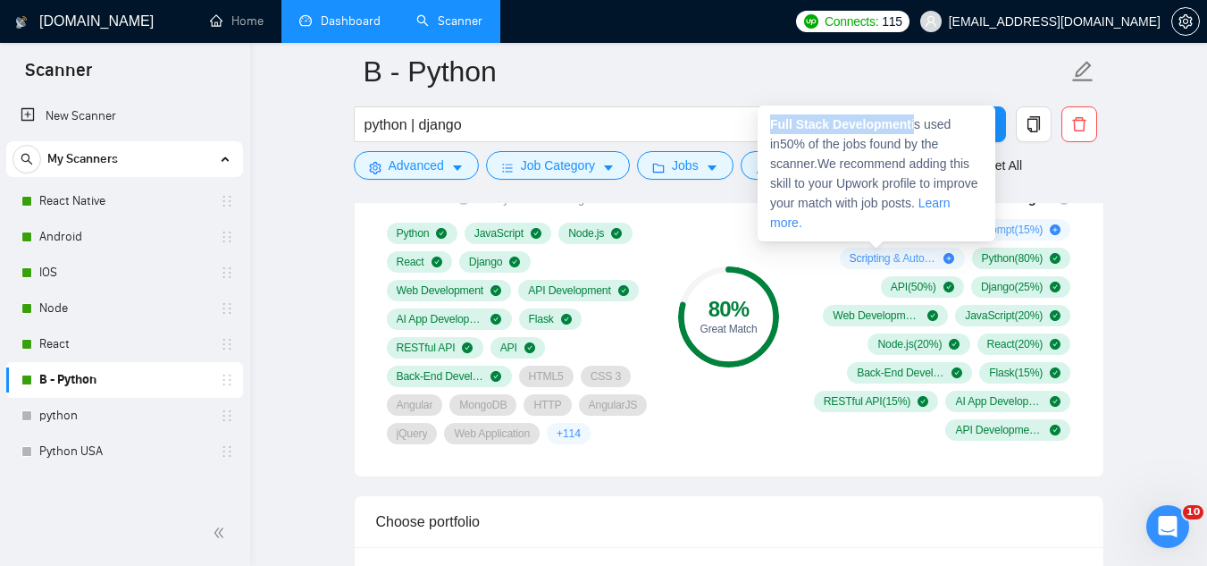
drag, startPoint x: 769, startPoint y: 125, endPoint x: 911, endPoint y: 120, distance: 141.3
click at [911, 120] on div "Full Stack Development is used in 50 % of the jobs found by the scanner. We rec…" at bounding box center [877, 173] width 238 height 136
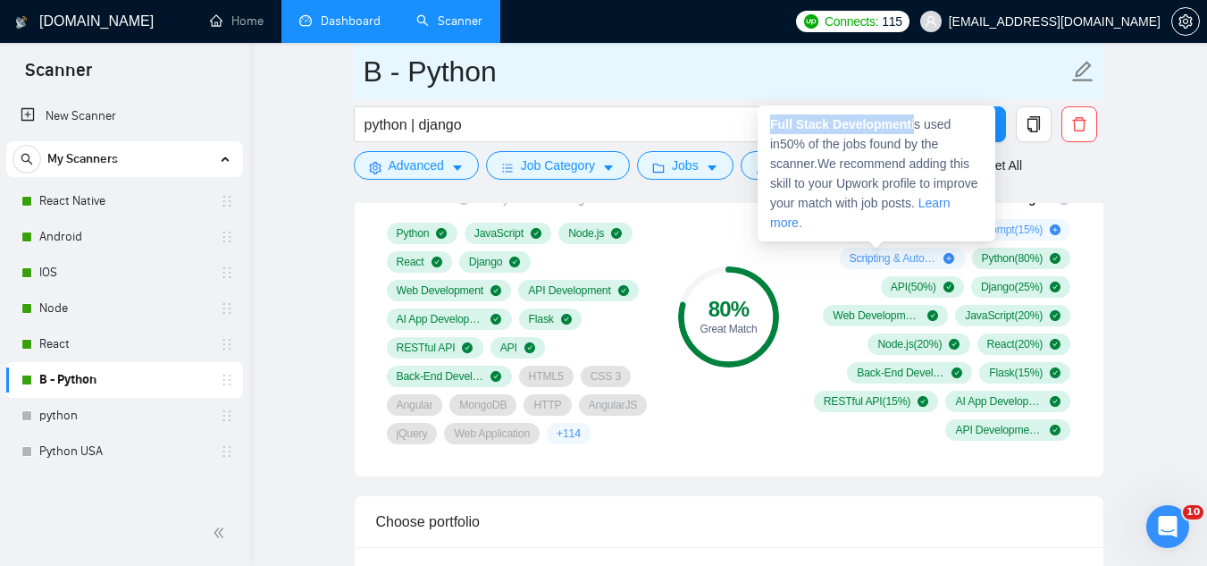
copy span "Full Stack Development"
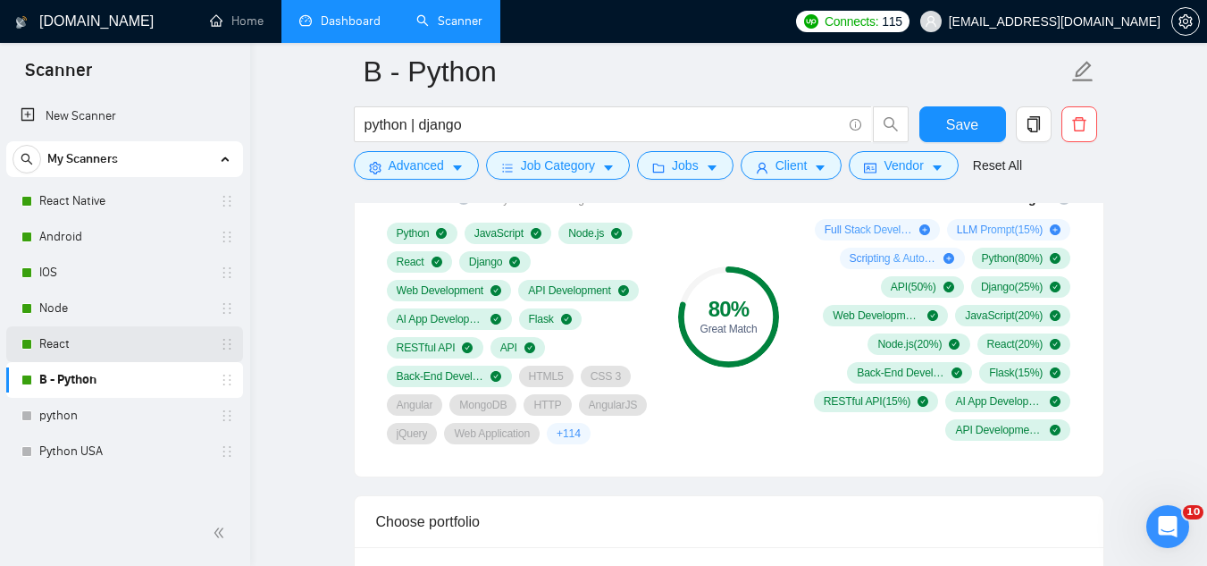
click at [80, 348] on link "React" at bounding box center [124, 344] width 170 height 36
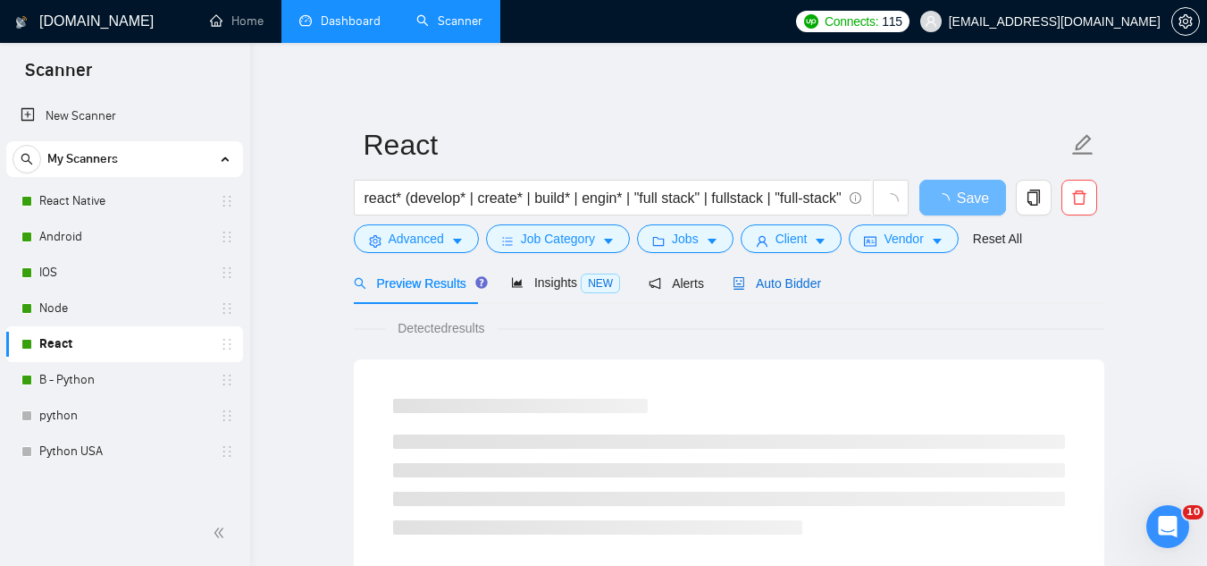
click at [758, 288] on span "Auto Bidder" at bounding box center [777, 283] width 88 height 14
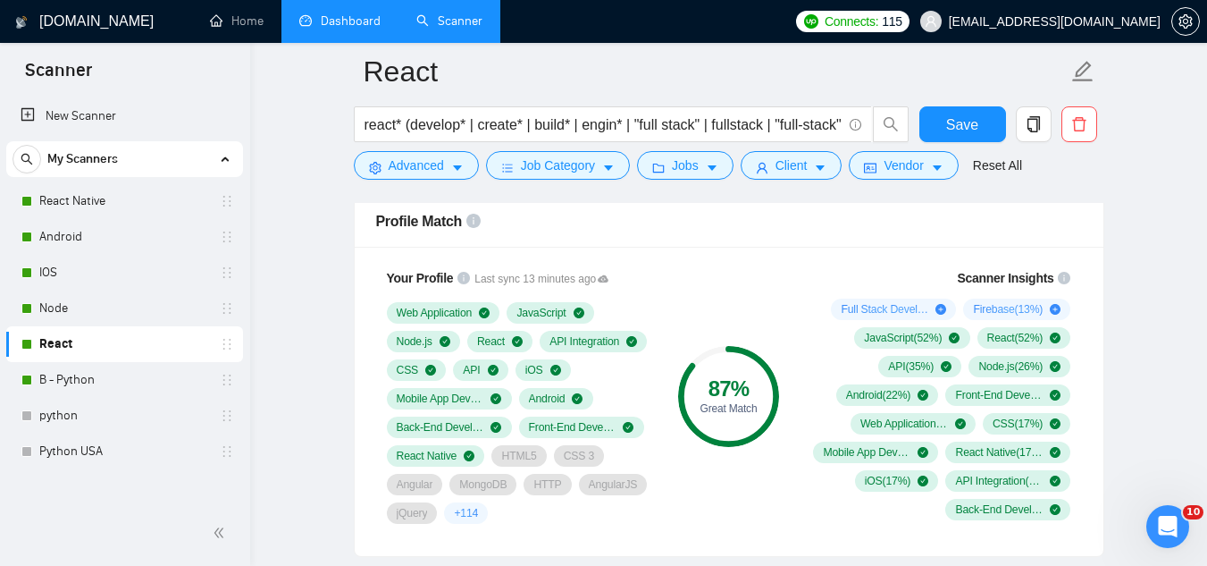
scroll to position [1162, 0]
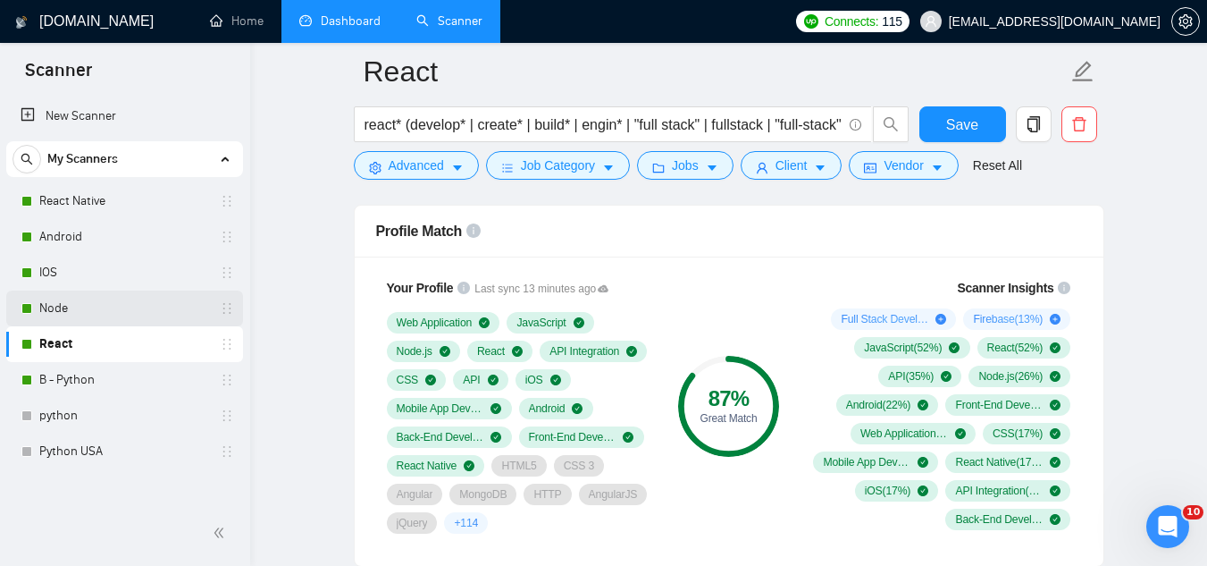
click at [113, 307] on link "Node" at bounding box center [124, 308] width 170 height 36
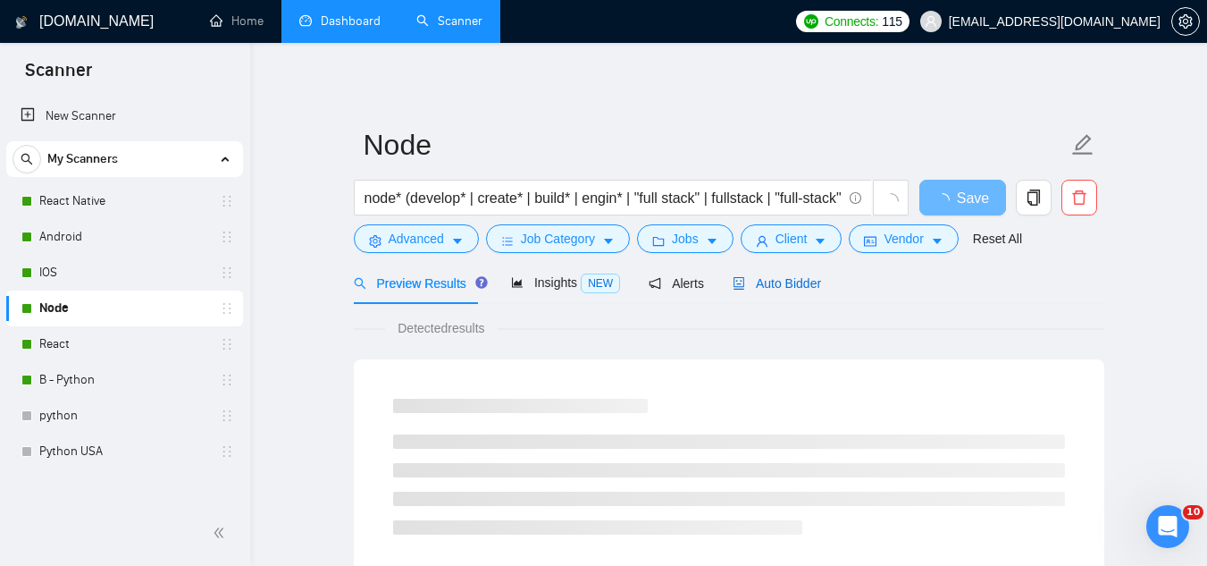
click at [756, 281] on span "Auto Bidder" at bounding box center [777, 283] width 88 height 14
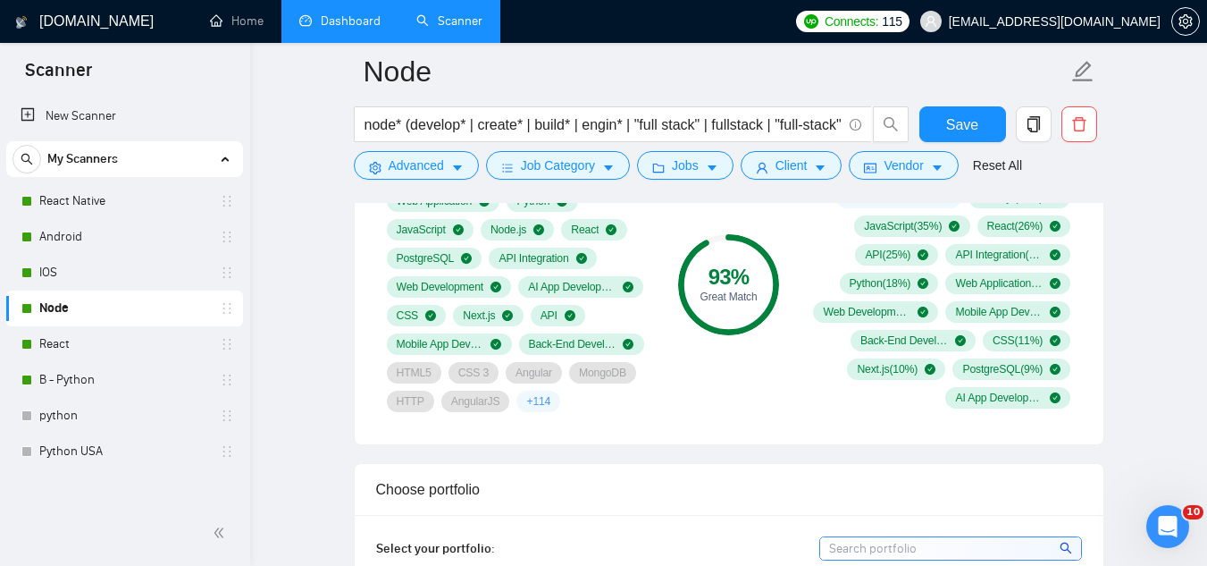
scroll to position [1251, 0]
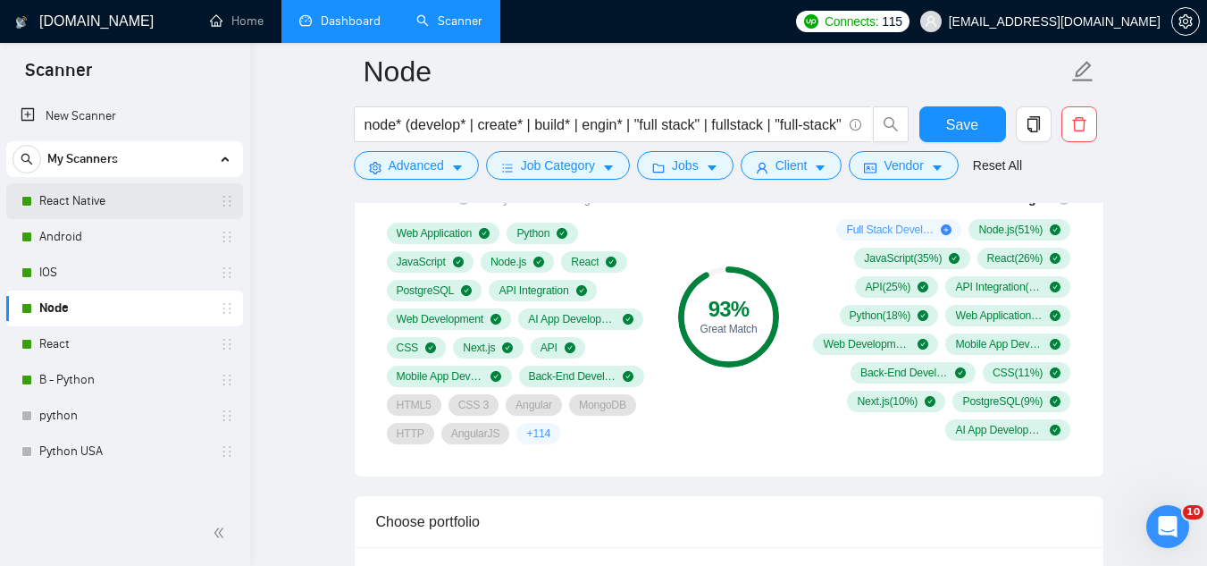
click at [103, 197] on link "React Native" at bounding box center [124, 201] width 170 height 36
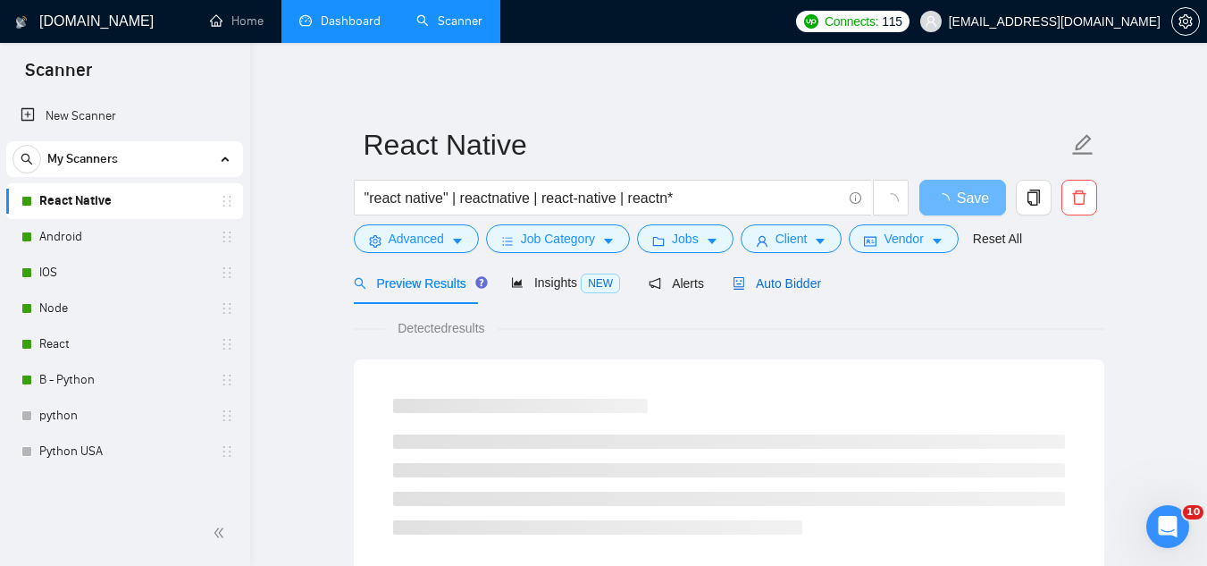
click at [770, 290] on span "Auto Bidder" at bounding box center [777, 283] width 88 height 14
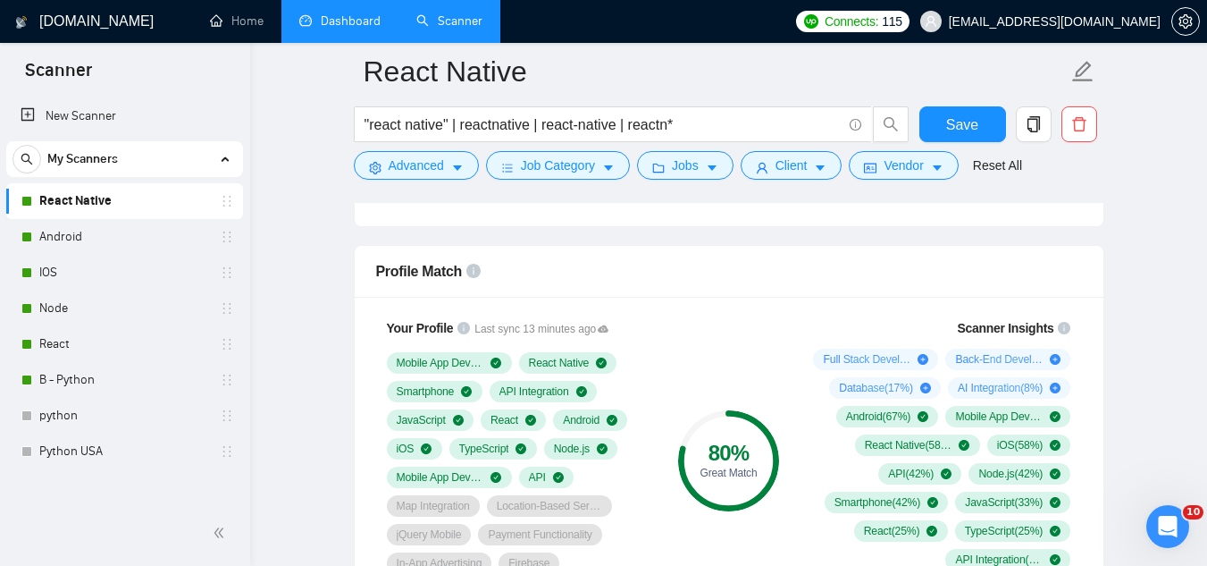
scroll to position [1162, 0]
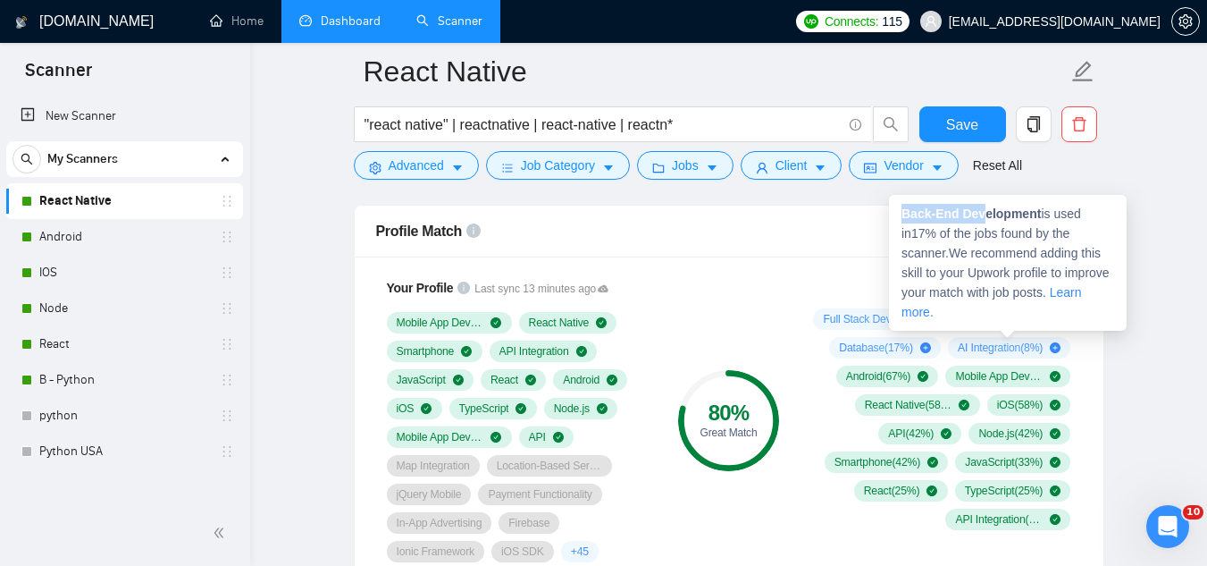
drag, startPoint x: 902, startPoint y: 216, endPoint x: 990, endPoint y: 215, distance: 87.6
click at [989, 215] on strong "Back-End Development" at bounding box center [971, 213] width 139 height 14
drag, startPoint x: 1006, startPoint y: 215, endPoint x: 1030, endPoint y: 218, distance: 24.3
click at [1028, 218] on strong "Back-End Development" at bounding box center [971, 213] width 139 height 14
click at [1031, 218] on strong "Back-End Development" at bounding box center [971, 213] width 139 height 14
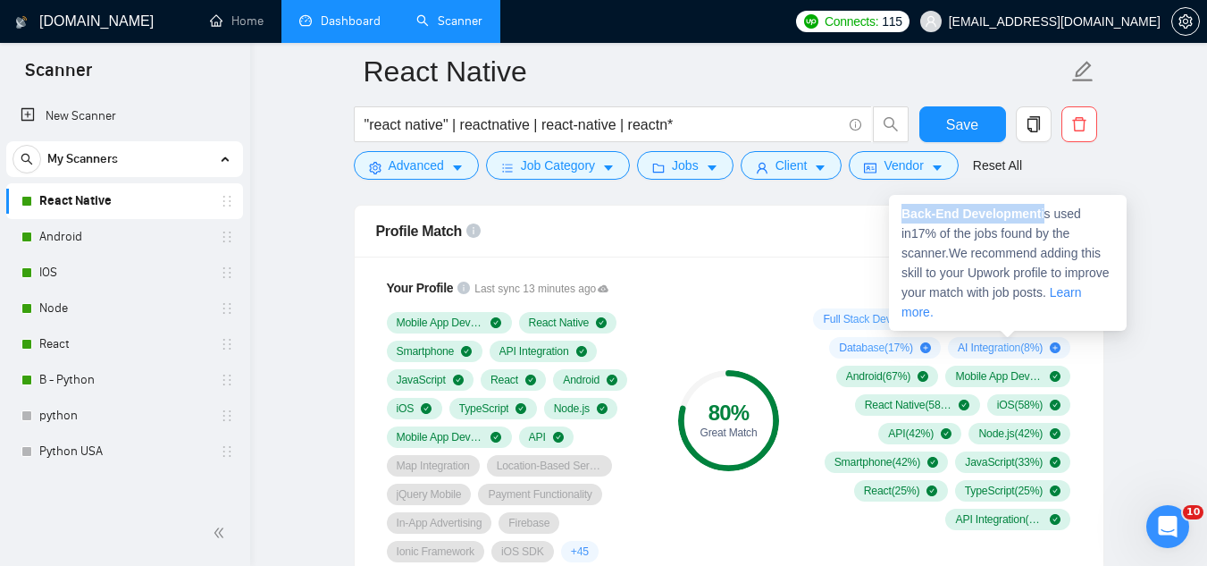
drag, startPoint x: 901, startPoint y: 214, endPoint x: 1042, endPoint y: 220, distance: 141.3
click at [1042, 220] on div "Back-End Development is used in 17 % of the jobs found by the scanner. We recom…" at bounding box center [1008, 263] width 238 height 136
copy span "Back-End Development"
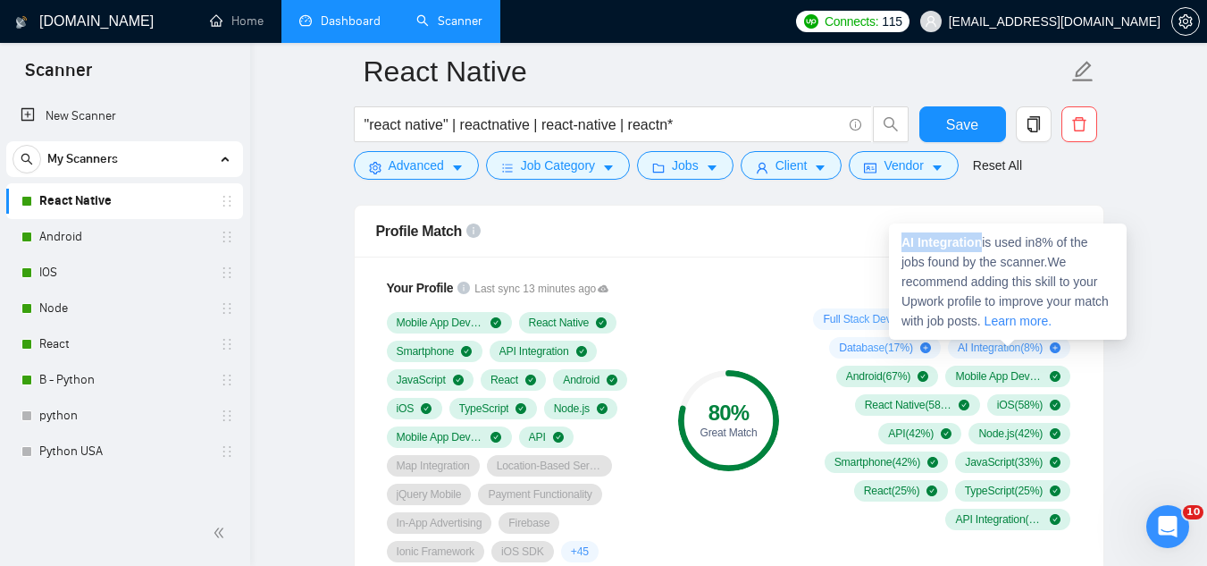
drag, startPoint x: 902, startPoint y: 242, endPoint x: 981, endPoint y: 244, distance: 78.7
click at [981, 244] on strong "AI Integration" at bounding box center [942, 242] width 80 height 14
copy strong "AI Integration"
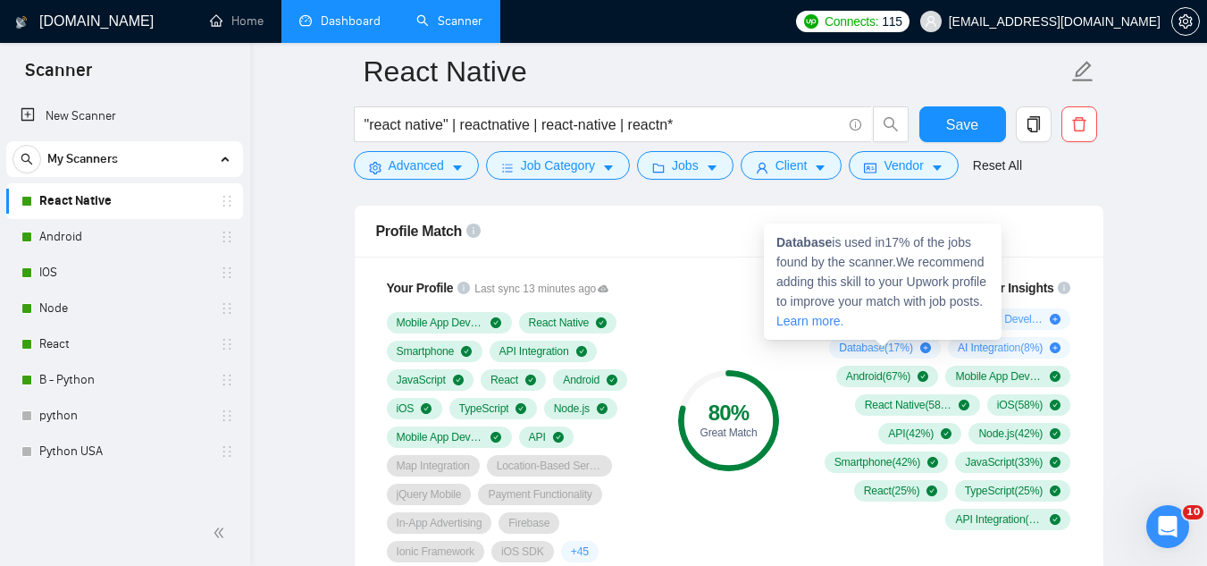
drag, startPoint x: 832, startPoint y: 239, endPoint x: 816, endPoint y: 241, distance: 16.3
click at [831, 239] on span "Database is used in 17 % of the jobs found by the scanner. We recommend adding …" at bounding box center [881, 281] width 210 height 93
drag, startPoint x: 816, startPoint y: 241, endPoint x: 765, endPoint y: 239, distance: 51.0
click at [765, 239] on div "Database is used in 17 % of the jobs found by the scanner. We recommend adding …" at bounding box center [883, 281] width 238 height 116
copy strong "Database"
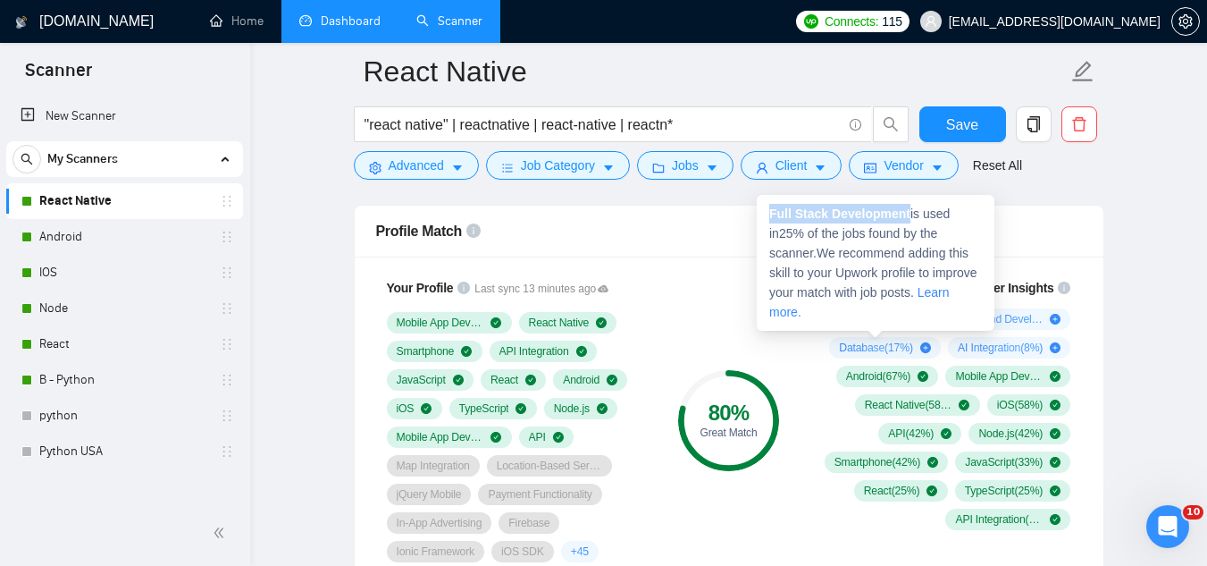
drag, startPoint x: 909, startPoint y: 209, endPoint x: 764, endPoint y: 195, distance: 145.5
click at [764, 195] on div "Full Stack Development is used in 25 % of the jobs found by the scanner. We rec…" at bounding box center [876, 263] width 238 height 136
copy strong "Full Stack Development"
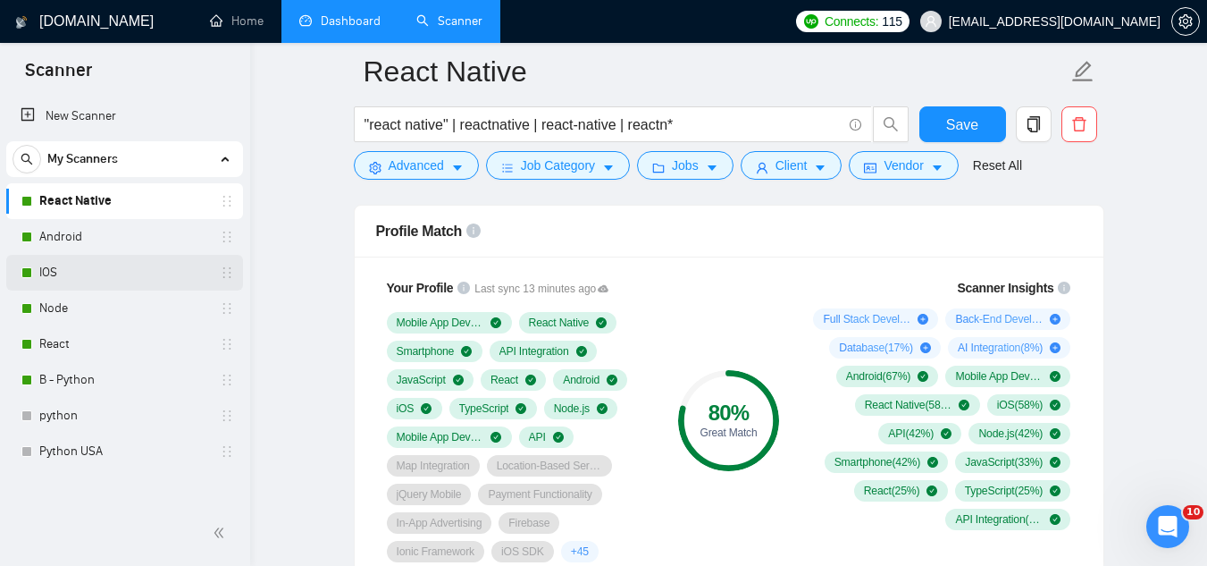
drag, startPoint x: 85, startPoint y: 244, endPoint x: 189, endPoint y: 256, distance: 104.3
click at [85, 244] on link "Android" at bounding box center [124, 237] width 170 height 36
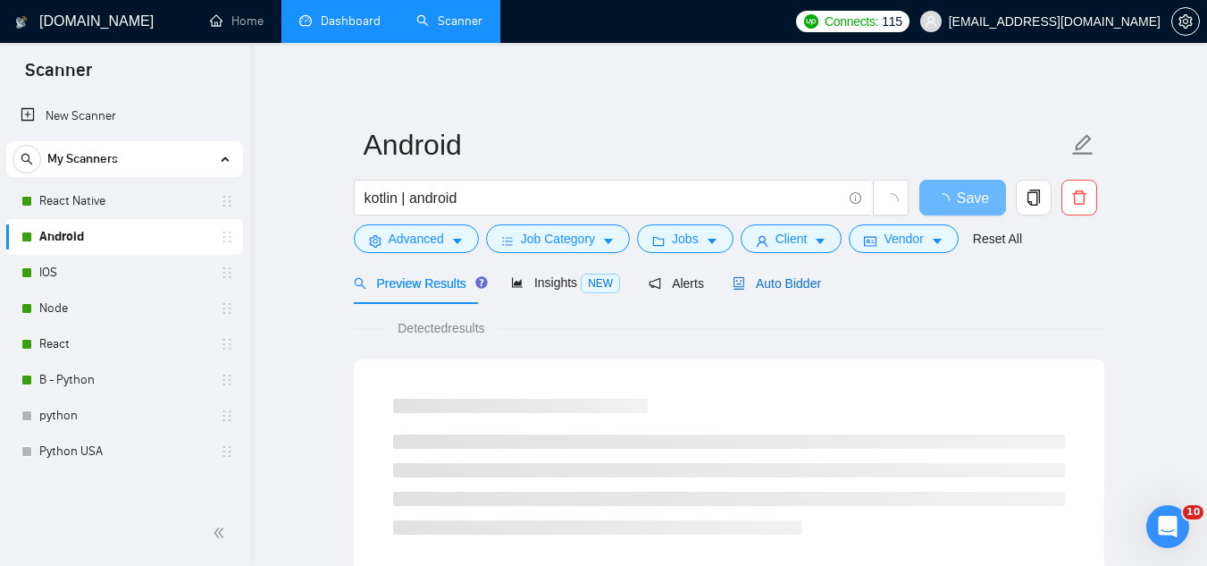
click at [764, 286] on span "Auto Bidder" at bounding box center [777, 283] width 88 height 14
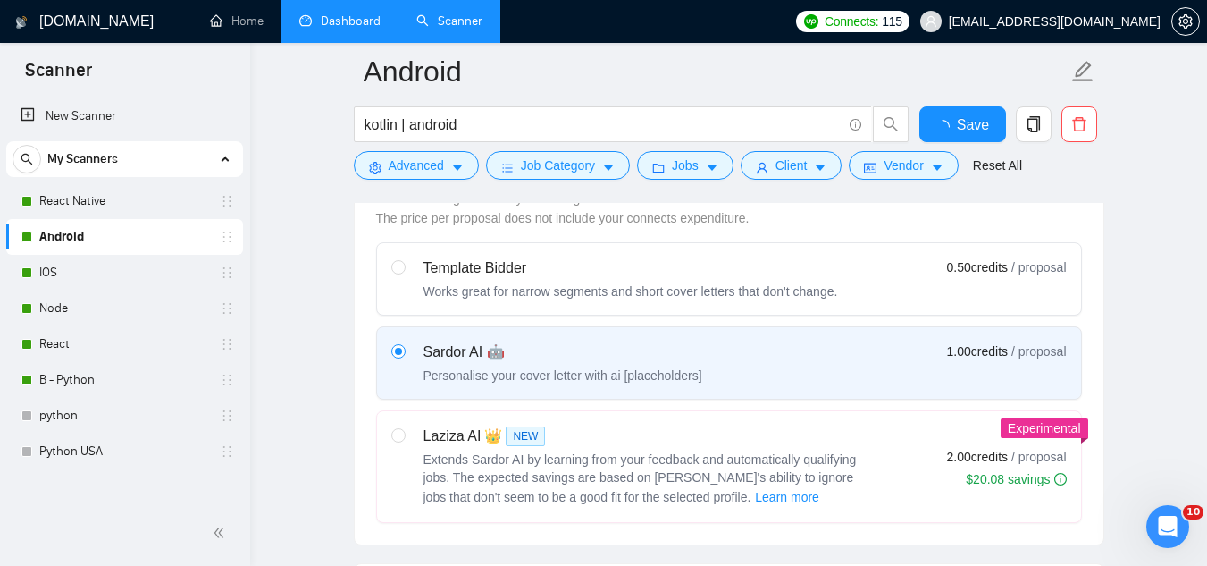
scroll to position [983, 0]
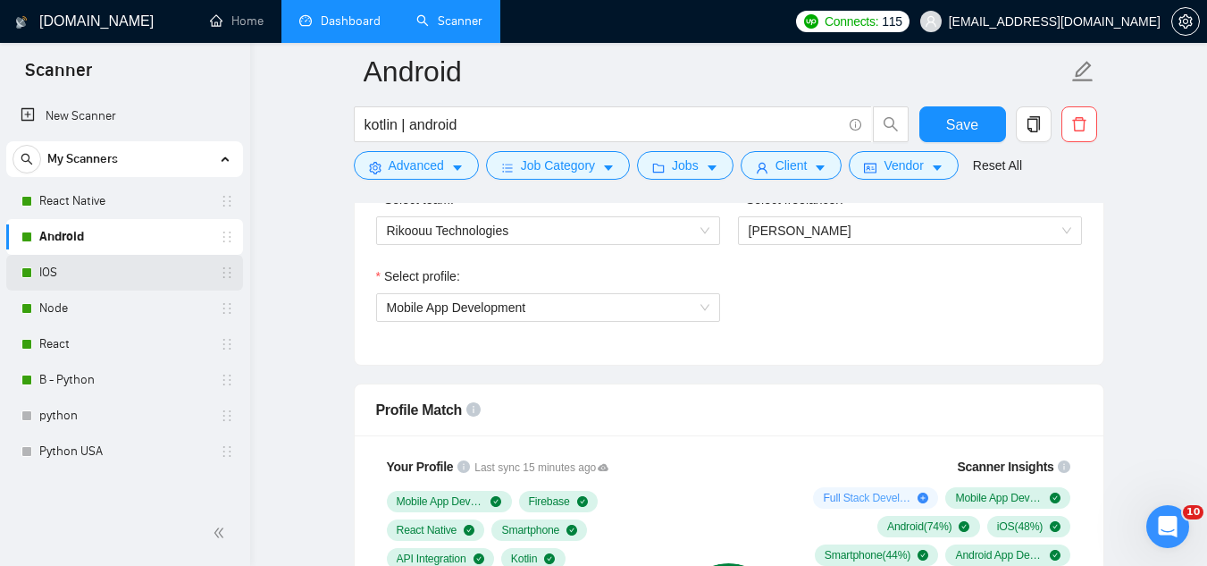
click at [74, 272] on link "IOS" at bounding box center [124, 273] width 170 height 36
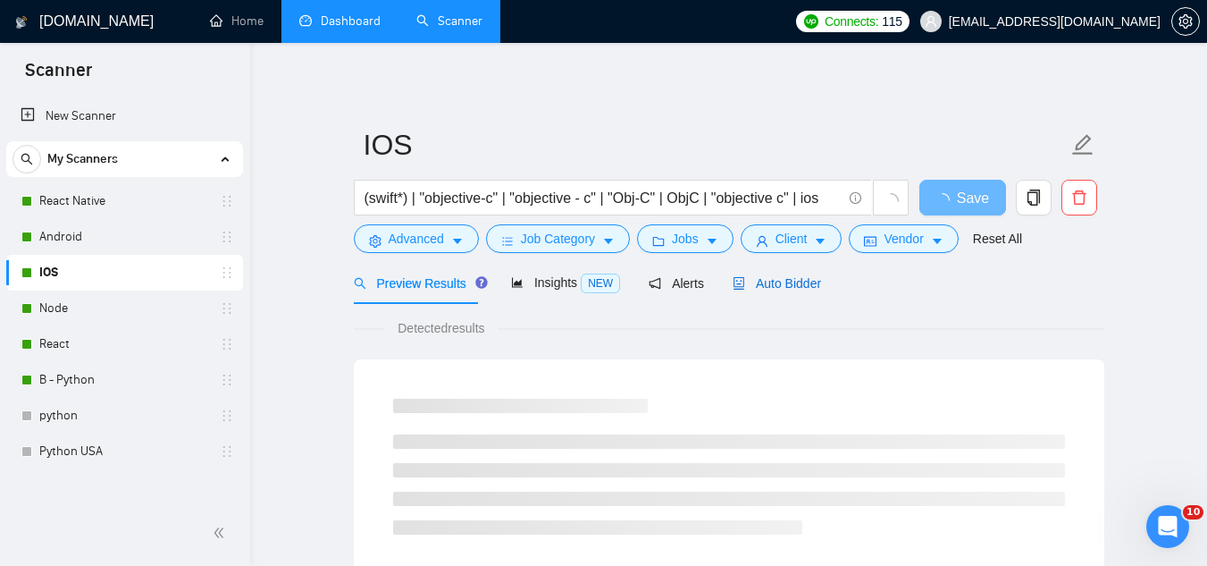
click at [761, 287] on span "Auto Bidder" at bounding box center [777, 283] width 88 height 14
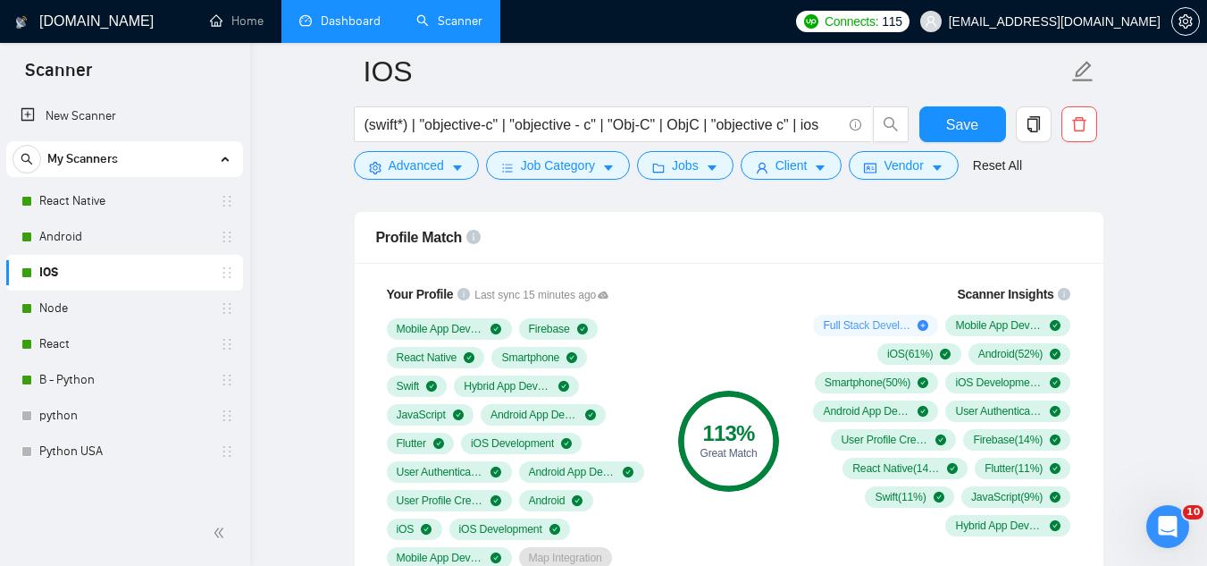
scroll to position [1162, 0]
